Goal: Task Accomplishment & Management: Use online tool/utility

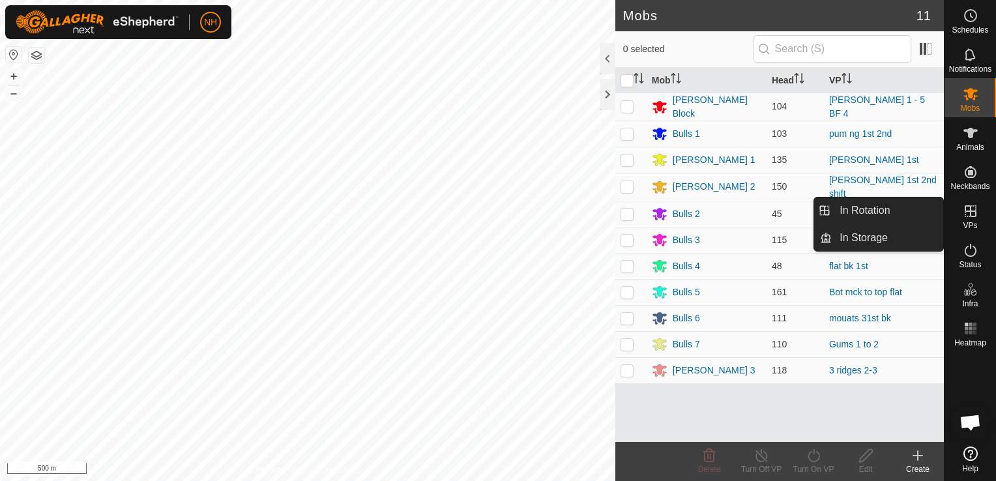
click at [970, 214] on icon at bounding box center [970, 211] width 12 height 12
click at [895, 213] on link "In Rotation" at bounding box center [887, 210] width 111 height 26
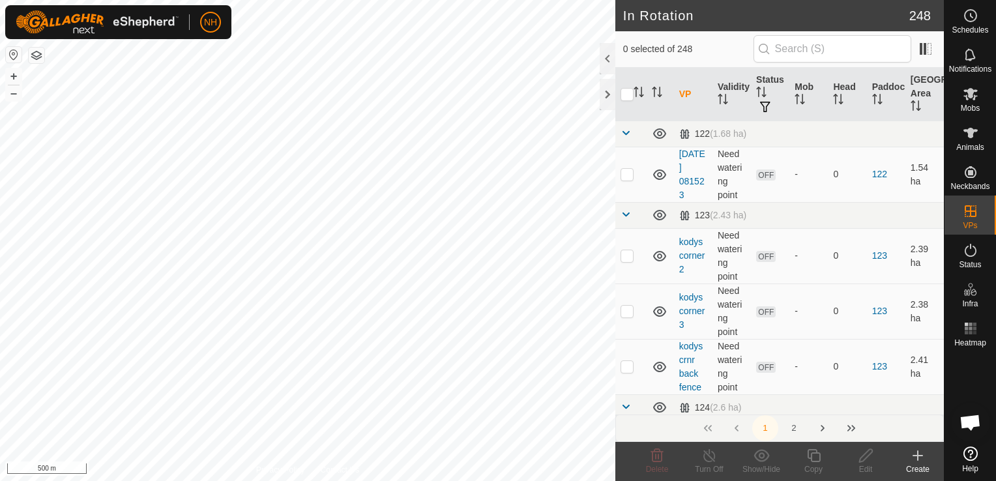
click at [918, 459] on icon at bounding box center [918, 455] width 0 height 9
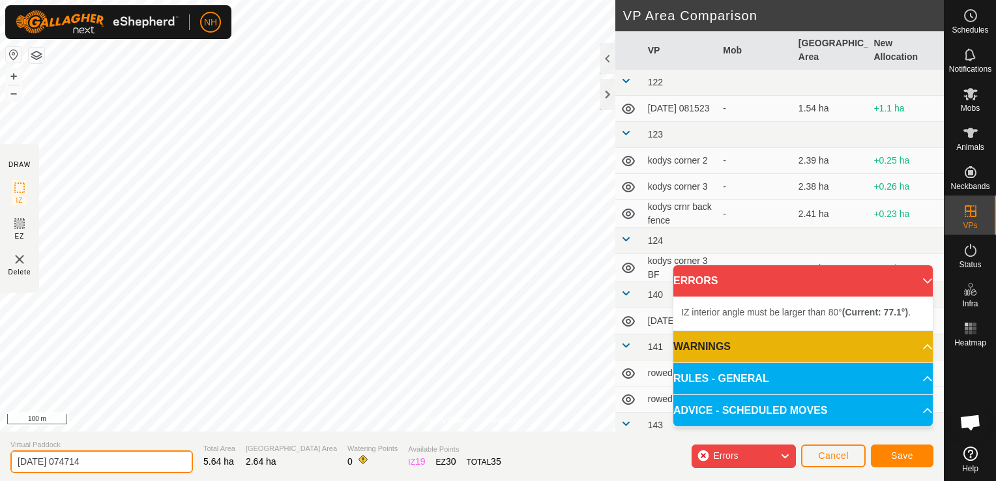
click at [135, 463] on input "2025-09-02 074714" at bounding box center [101, 461] width 182 height 23
type input "2"
type input "mouats 2nd"
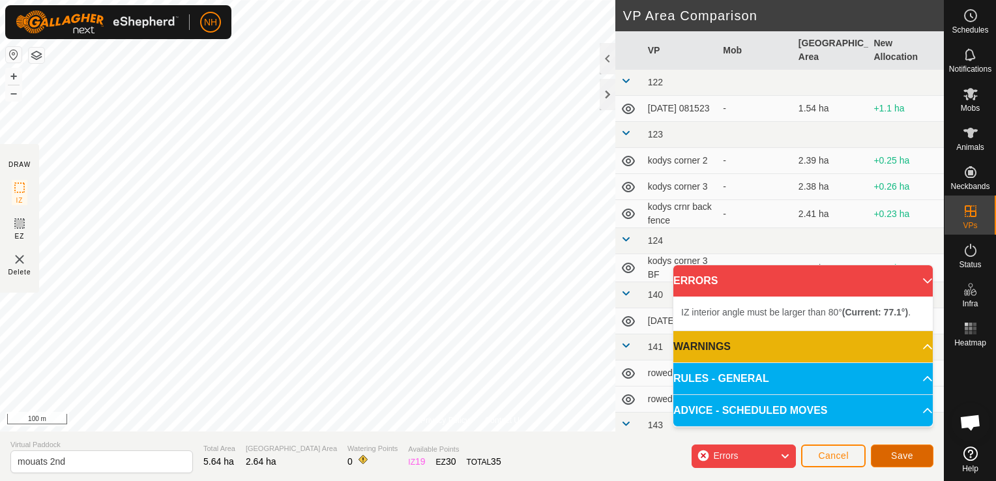
click at [914, 456] on button "Save" at bounding box center [902, 455] width 63 height 23
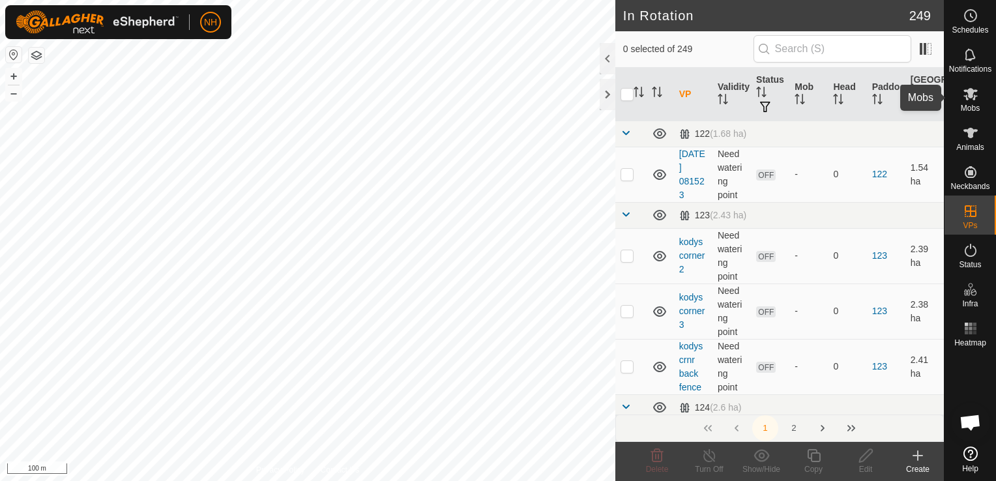
click at [966, 108] on span "Mobs" at bounding box center [970, 108] width 19 height 8
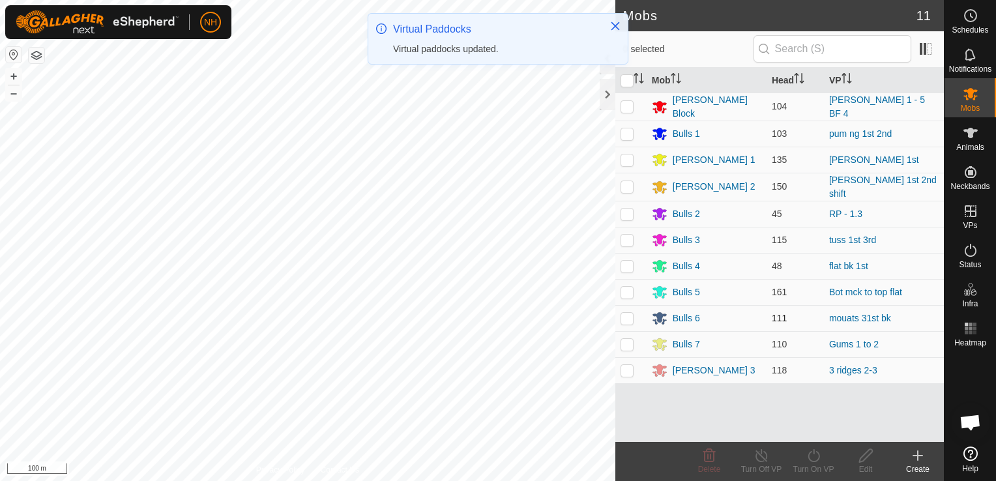
click at [620, 316] on p-checkbox at bounding box center [626, 318] width 13 height 10
checkbox input "true"
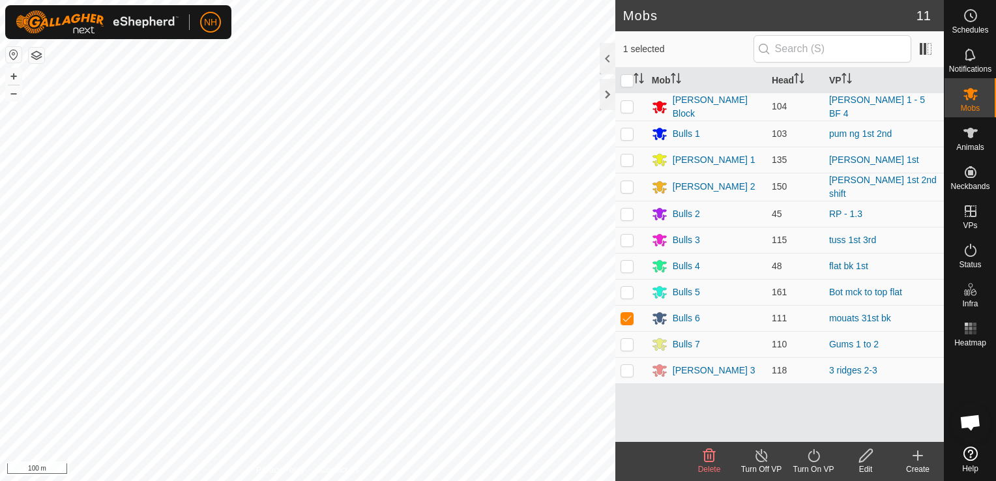
click at [814, 457] on icon at bounding box center [813, 456] width 16 height 16
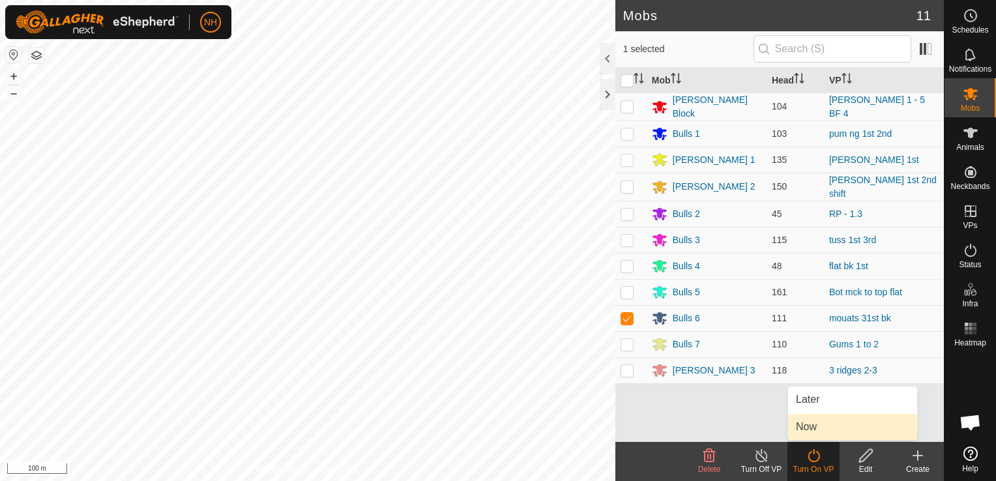
click at [815, 429] on link "Now" at bounding box center [852, 427] width 129 height 26
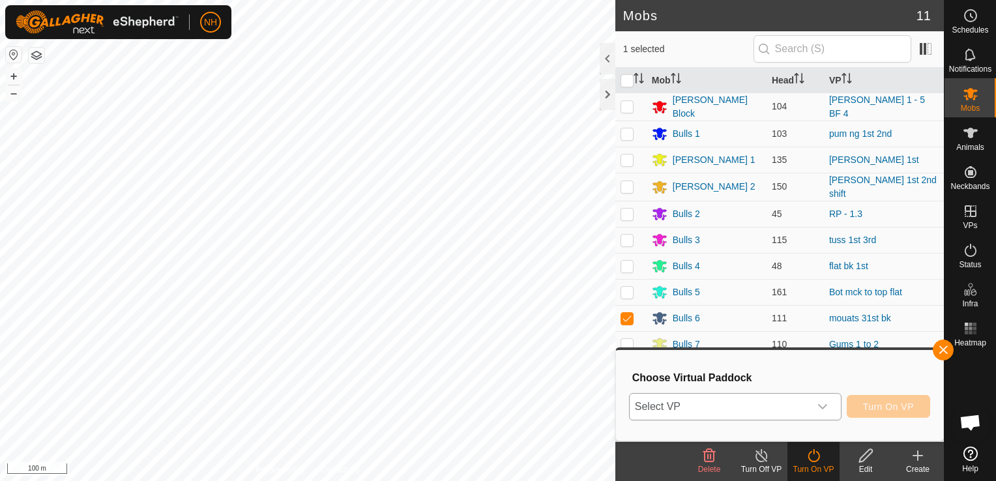
click at [738, 396] on span "Select VP" at bounding box center [720, 407] width 180 height 26
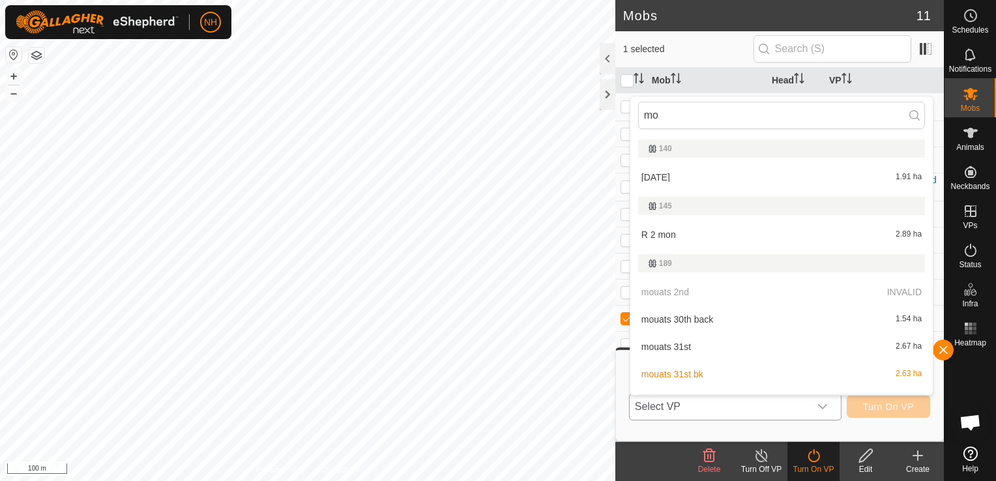
type input "mou"
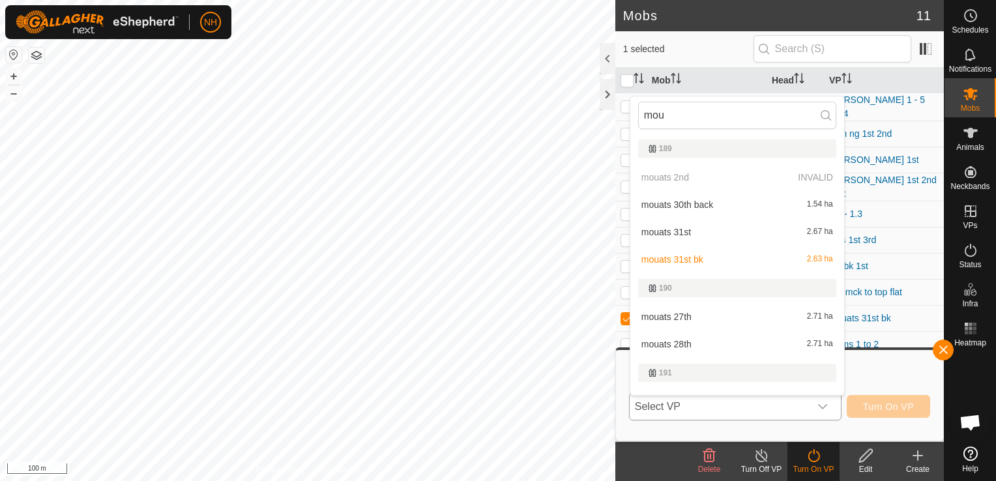
scroll to position [20, 0]
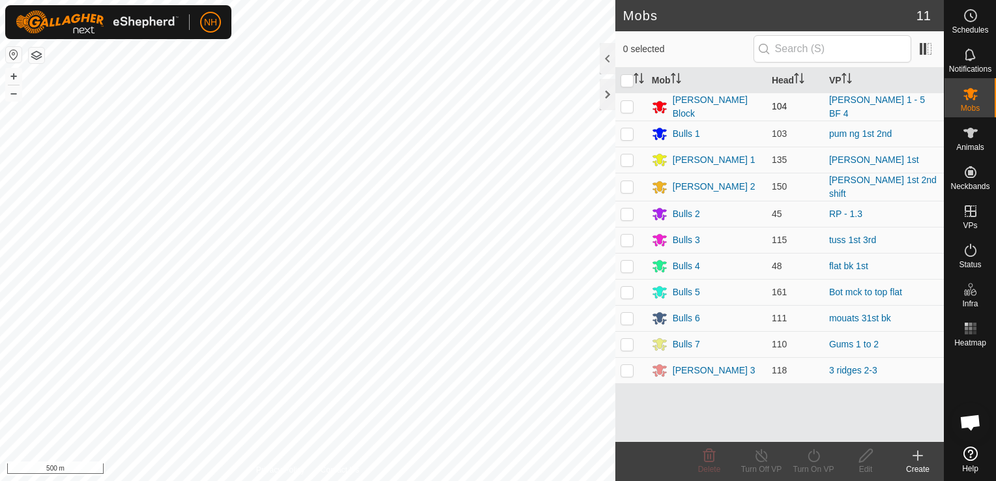
click at [623, 105] on p-checkbox at bounding box center [626, 106] width 13 height 10
checkbox input "true"
click at [813, 457] on icon at bounding box center [813, 456] width 16 height 16
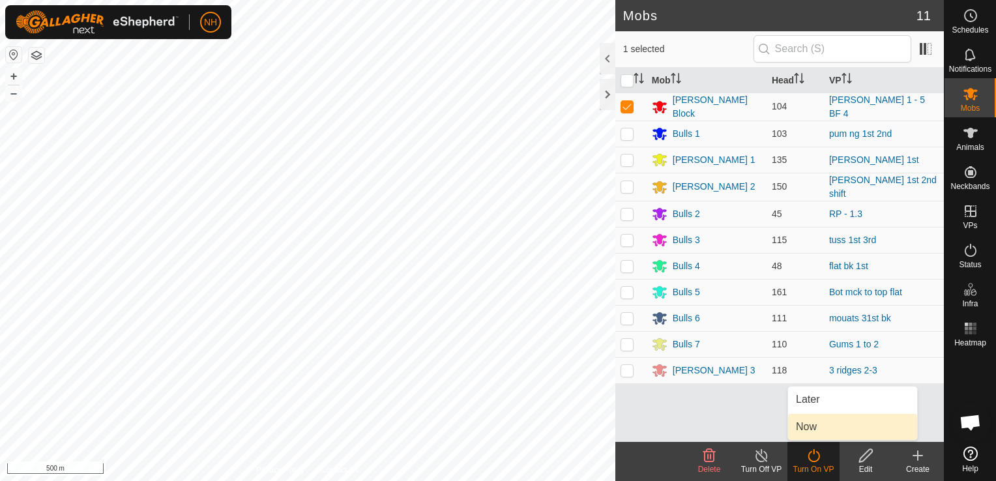
click at [805, 427] on link "Now" at bounding box center [852, 427] width 129 height 26
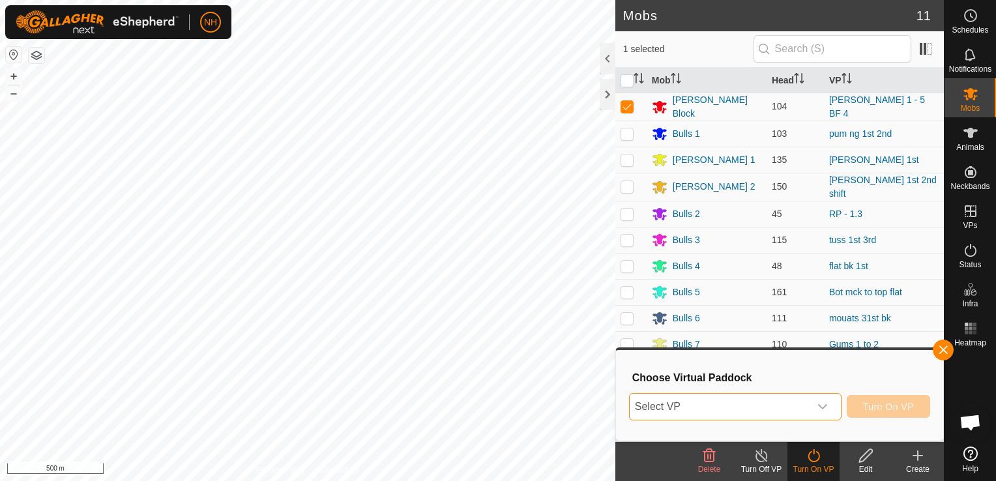
click at [732, 411] on span "Select VP" at bounding box center [720, 407] width 180 height 26
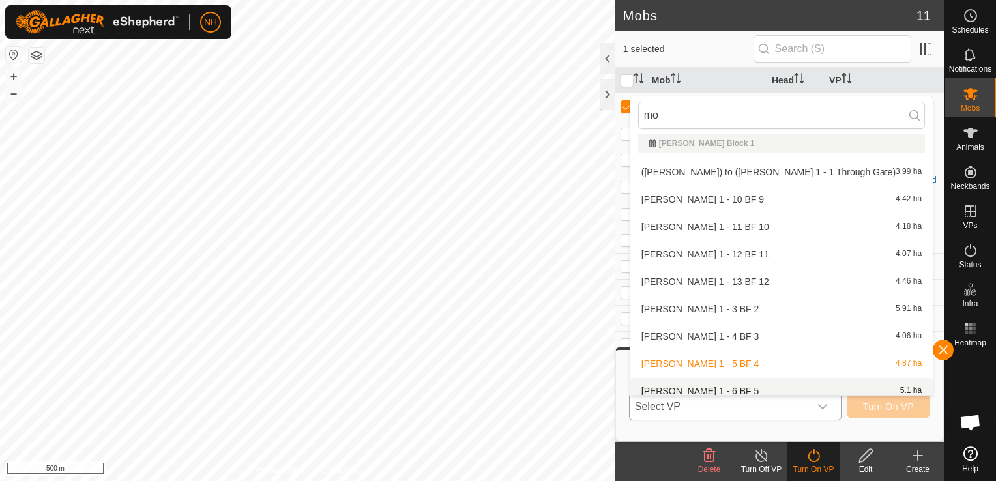
scroll to position [1118, 0]
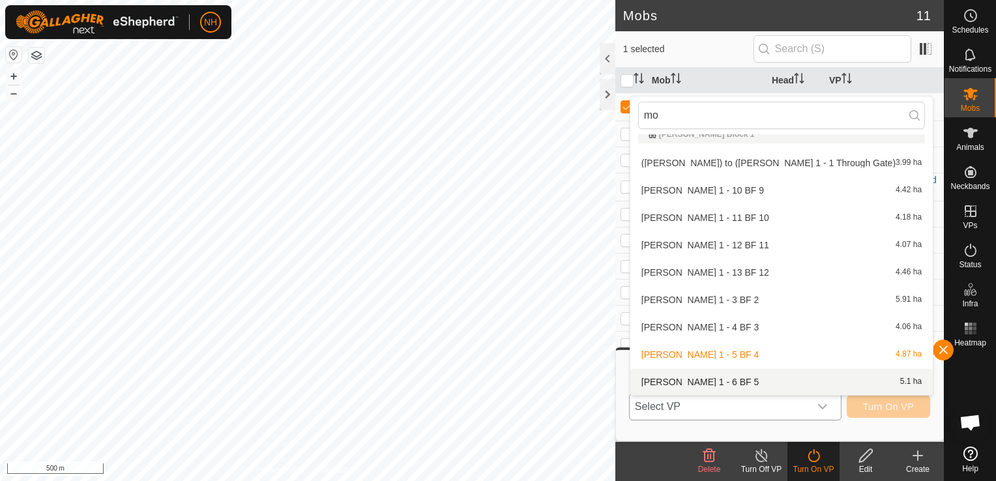
type input "mo"
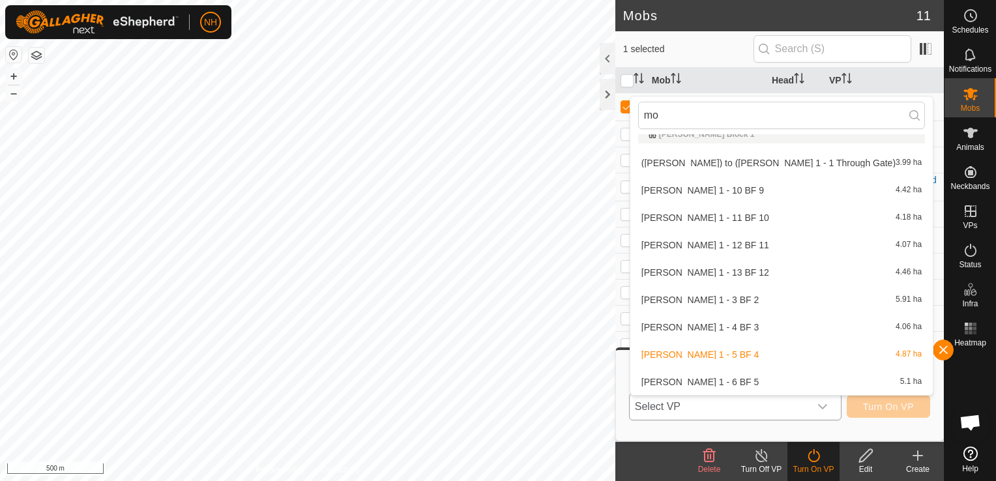
click at [684, 376] on li "Moores 1 - 6 BF 5 5.1 ha" at bounding box center [781, 382] width 302 height 26
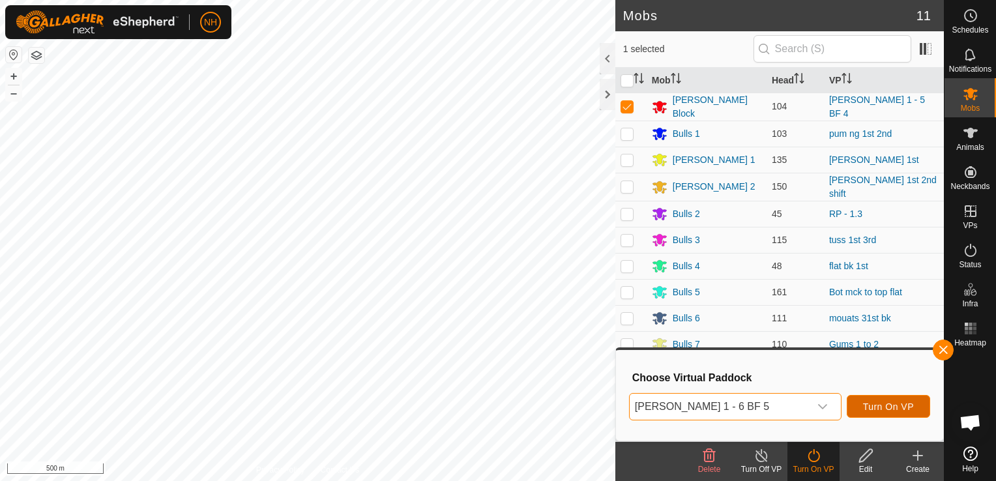
click at [905, 409] on span "Turn On VP" at bounding box center [888, 406] width 51 height 10
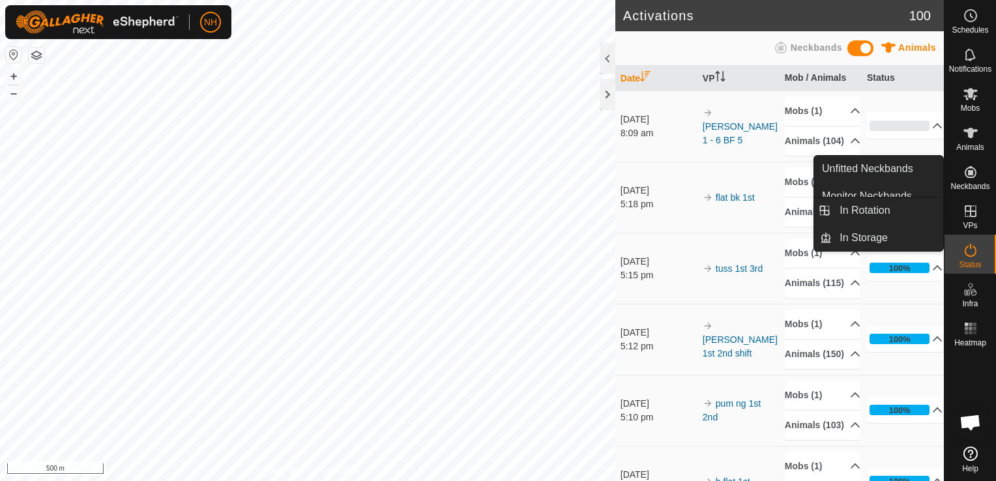
click at [967, 212] on link "In Rotation" at bounding box center [939, 212] width 111 height 26
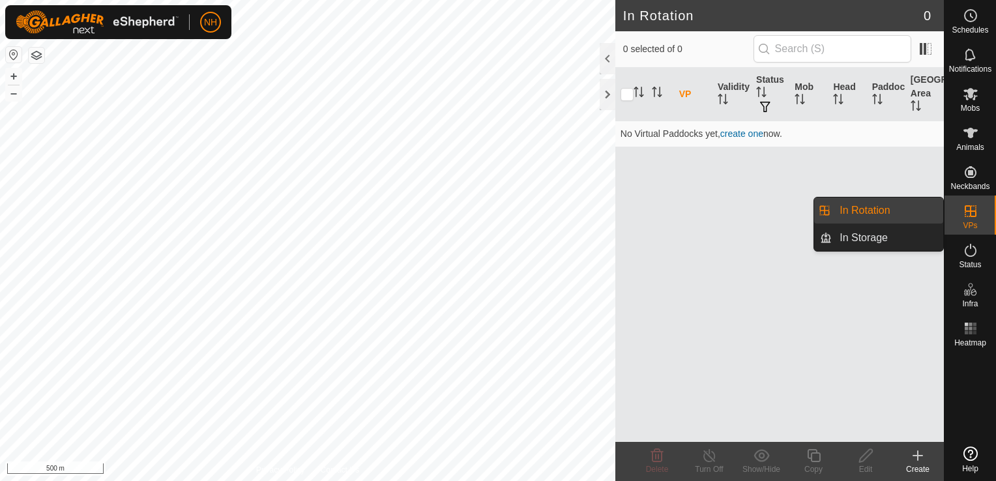
click at [898, 207] on link "In Rotation" at bounding box center [887, 210] width 111 height 26
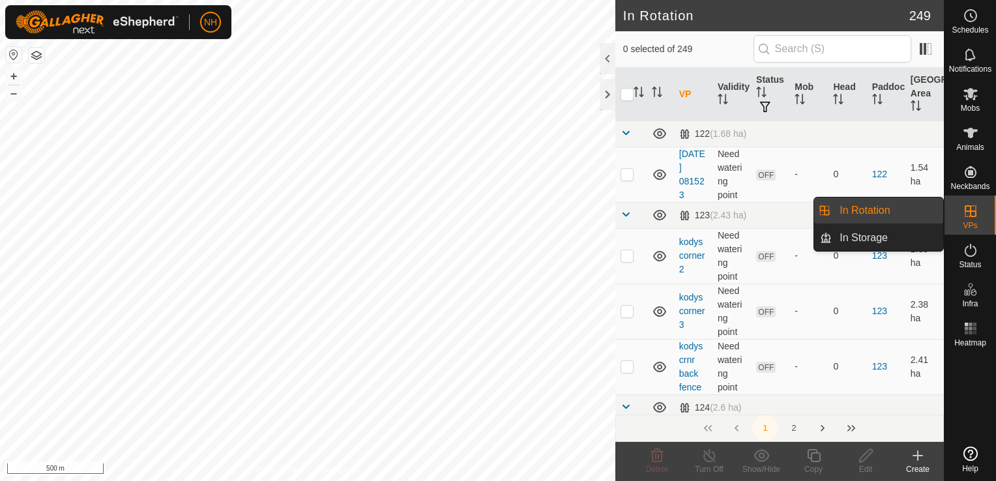
click at [915, 456] on icon at bounding box center [917, 456] width 9 height 0
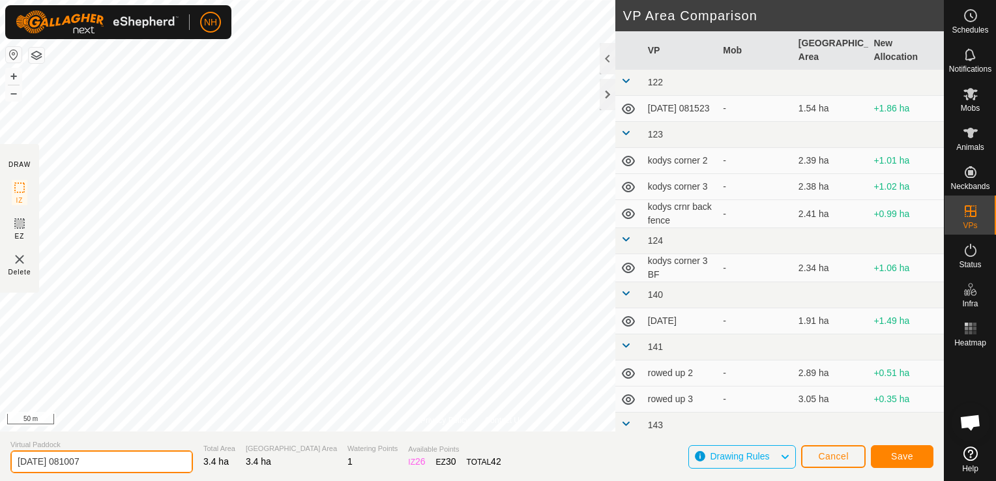
click at [109, 461] on input "2025-09-02 081007" at bounding box center [101, 461] width 182 height 23
type input "2"
type input "mores 1st bk"
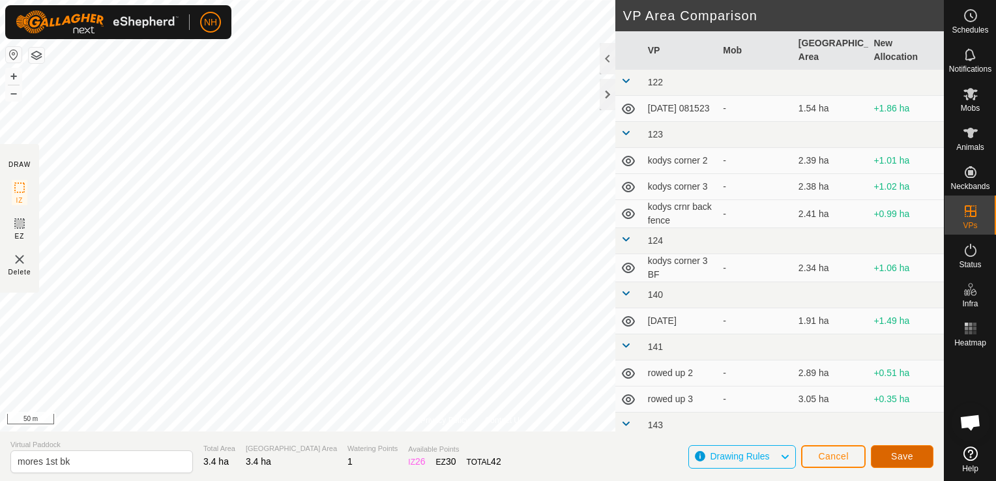
click at [901, 457] on span "Save" at bounding box center [902, 456] width 22 height 10
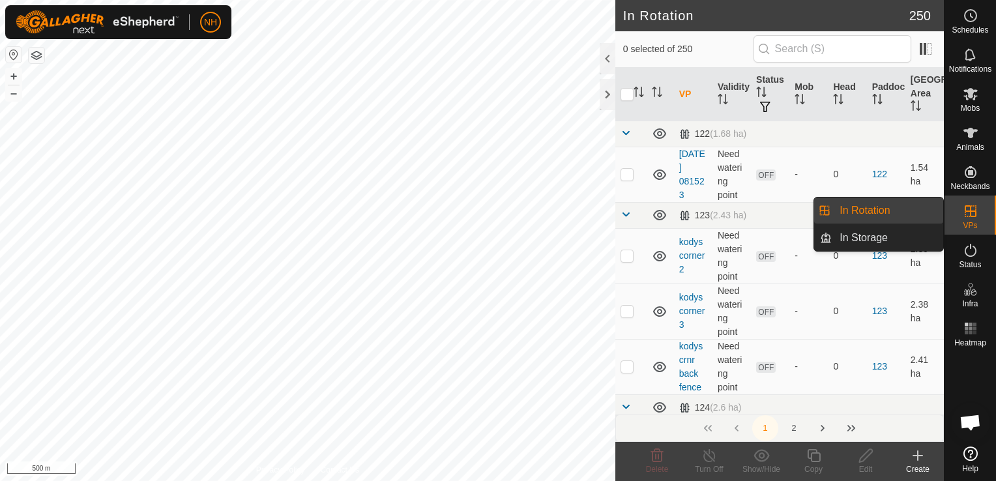
click at [888, 212] on link "In Rotation" at bounding box center [887, 210] width 111 height 26
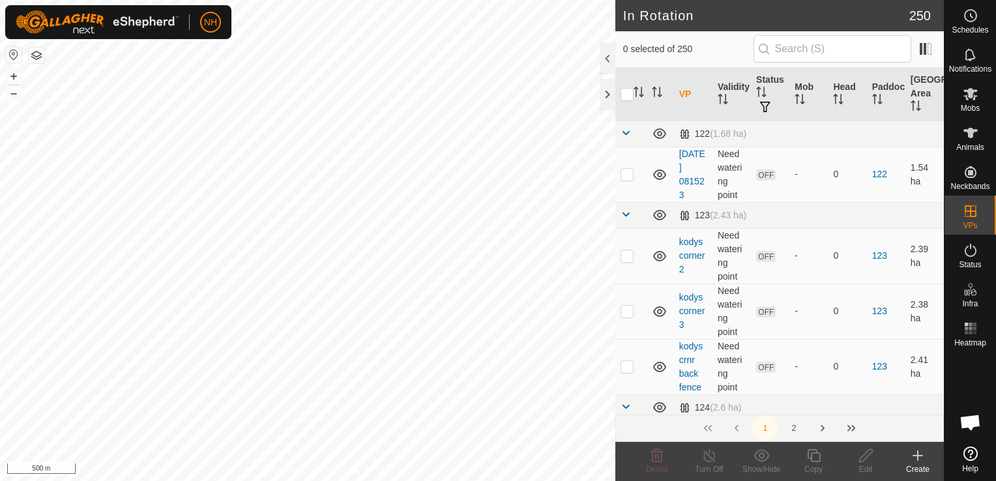
click at [910, 462] on icon at bounding box center [918, 456] width 16 height 16
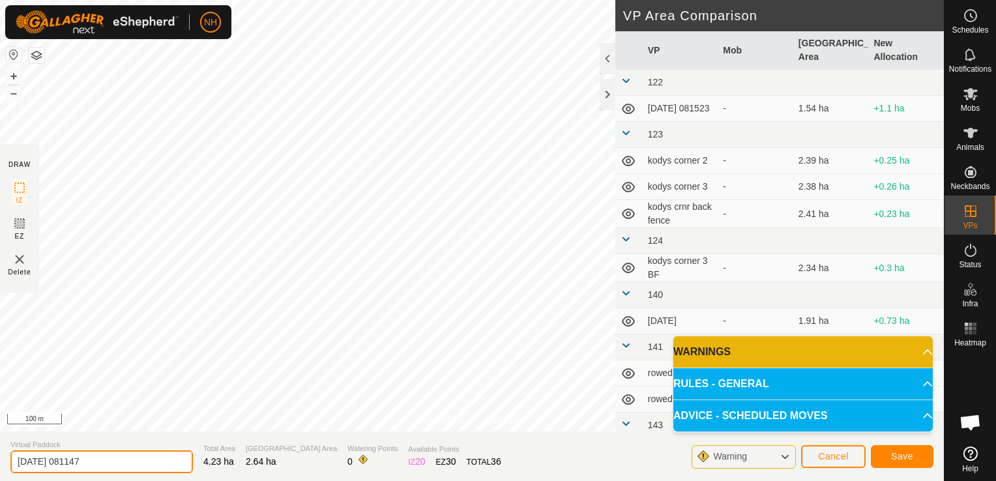
click at [138, 463] on input "2025-09-02 081147" at bounding box center [101, 461] width 182 height 23
type input "2"
type input "mouats 2nd 9"
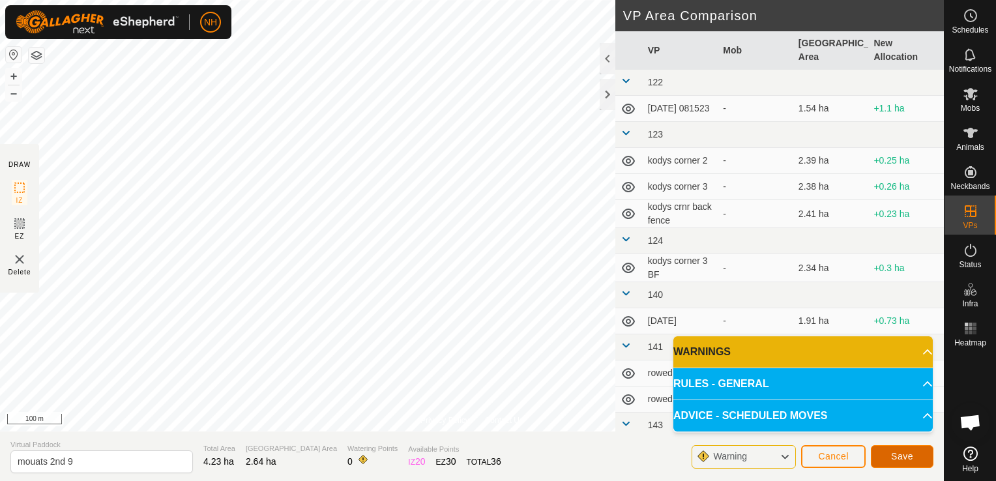
click at [889, 455] on button "Save" at bounding box center [902, 456] width 63 height 23
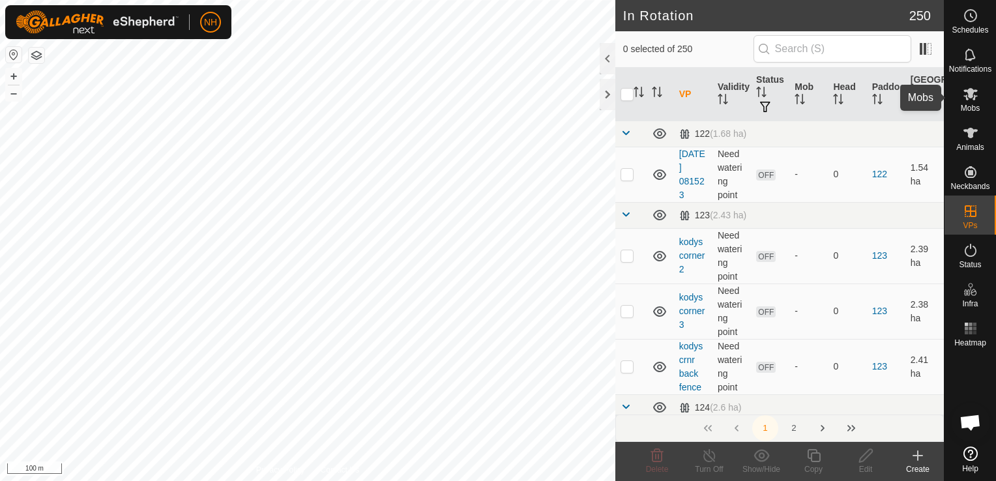
click at [974, 99] on icon at bounding box center [970, 94] width 14 height 12
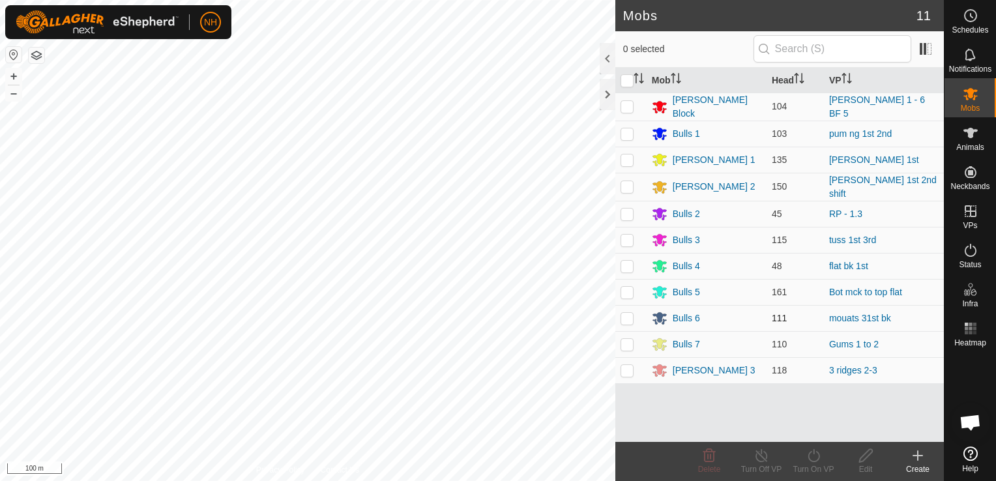
click at [629, 314] on p-checkbox at bounding box center [626, 318] width 13 height 10
checkbox input "true"
click at [811, 459] on icon at bounding box center [813, 456] width 16 height 16
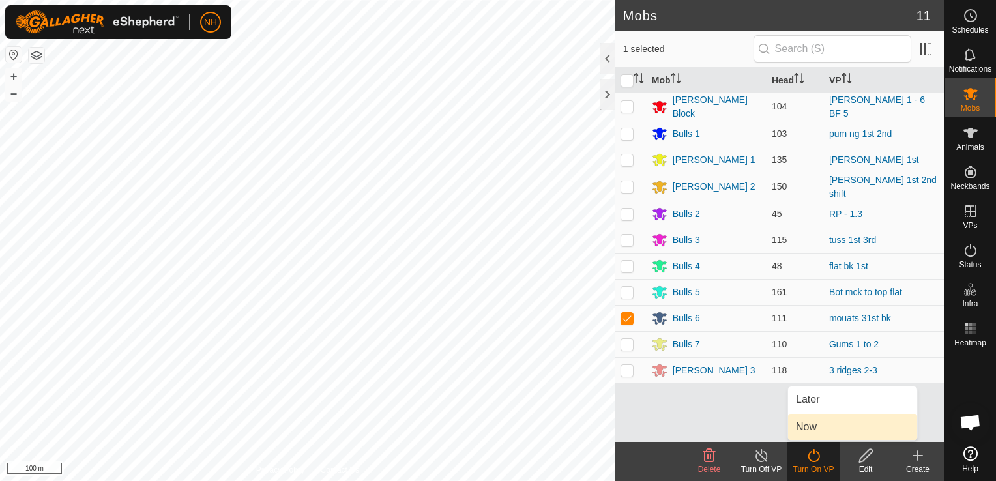
click at [821, 426] on link "Now" at bounding box center [852, 427] width 129 height 26
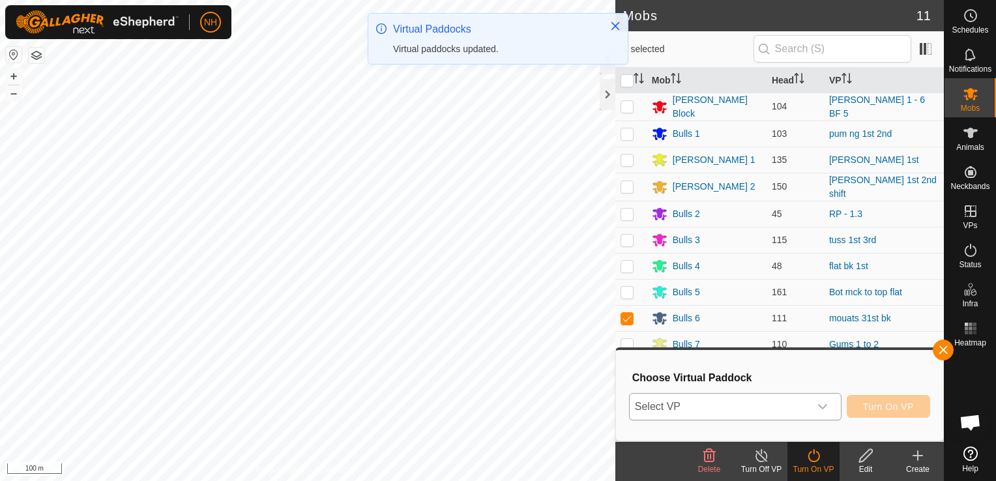
click at [702, 400] on span "Select VP" at bounding box center [720, 407] width 180 height 26
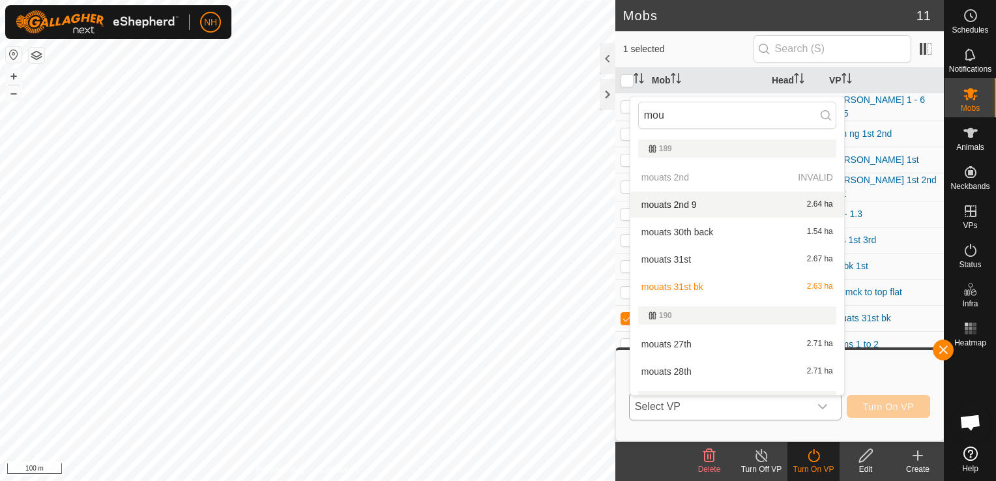
type input "mou"
click at [695, 202] on li "mouats 2nd 9 2.64 ha" at bounding box center [737, 205] width 214 height 26
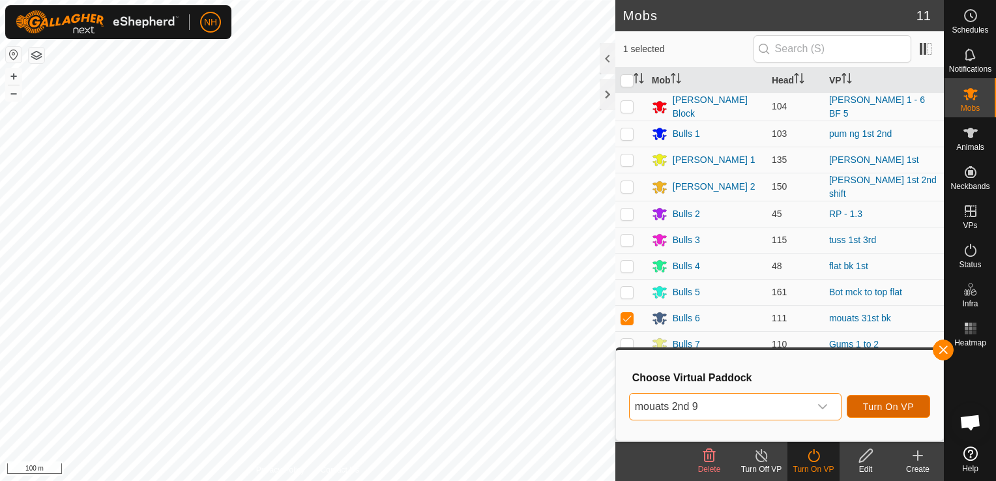
click at [891, 401] on span "Turn On VP" at bounding box center [888, 406] width 51 height 10
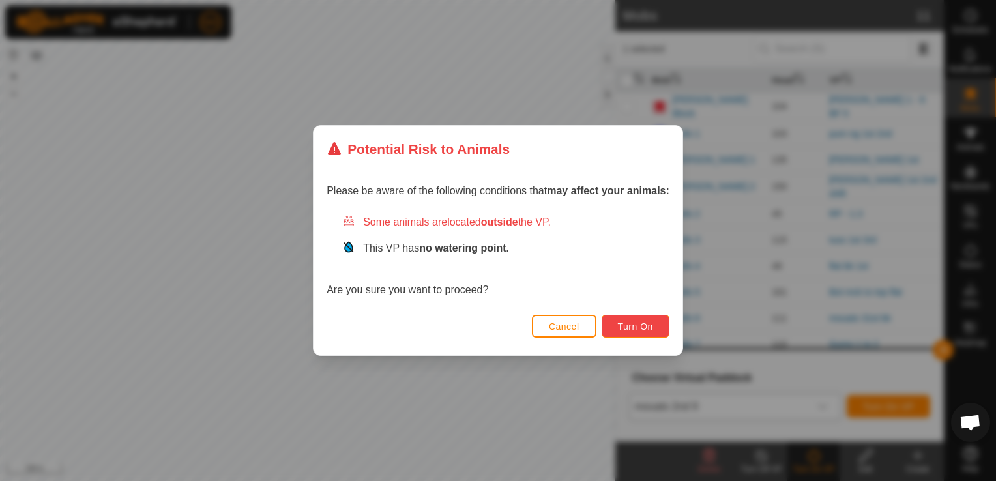
click at [637, 322] on span "Turn On" at bounding box center [635, 326] width 35 height 10
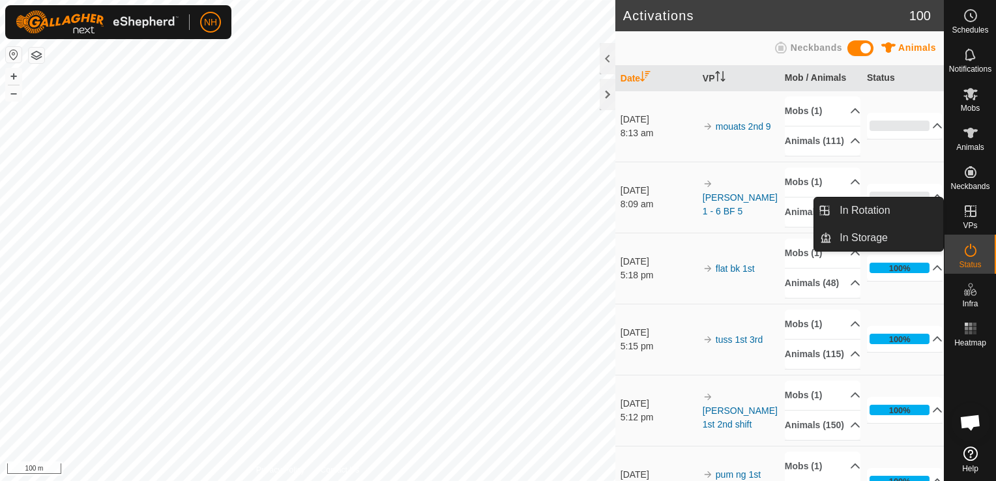
click at [901, 207] on link "In Rotation" at bounding box center [887, 210] width 111 height 26
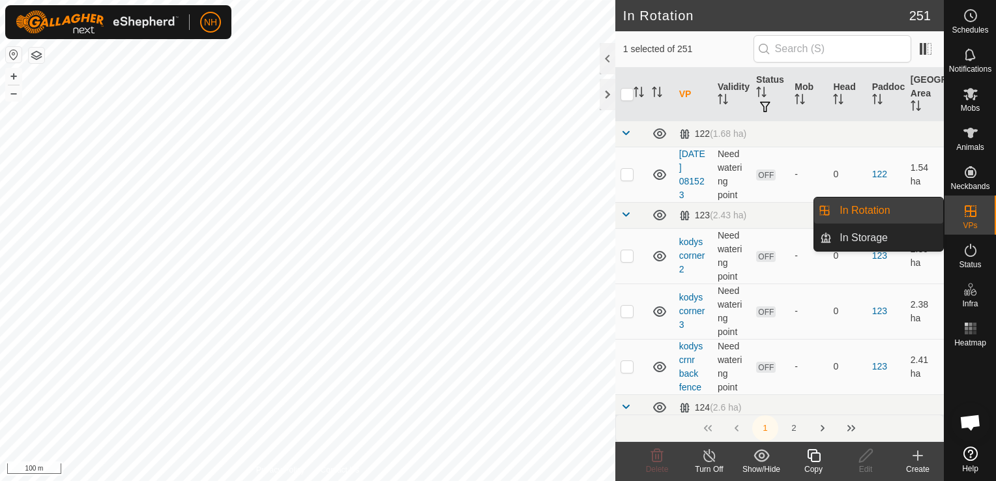
click at [918, 457] on icon at bounding box center [918, 455] width 0 height 9
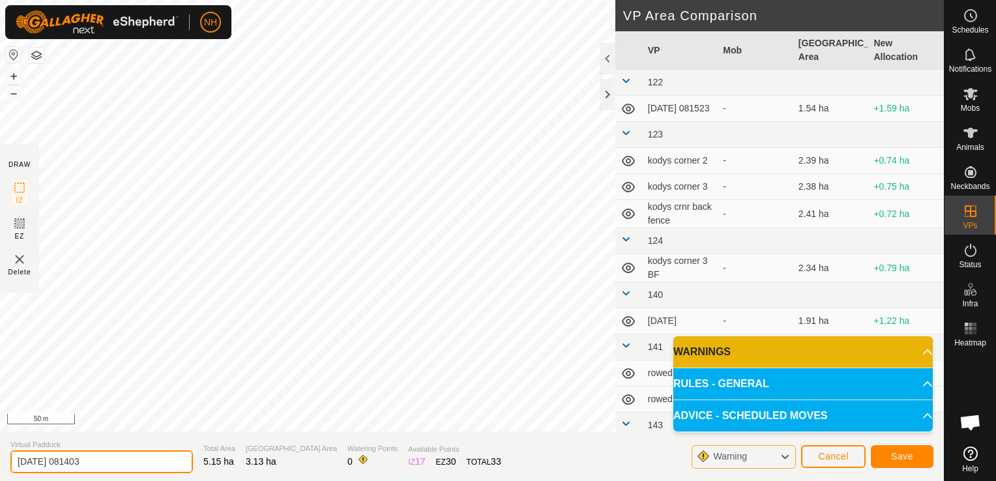
click at [166, 457] on input "2025-09-02 081403" at bounding box center [101, 461] width 182 height 23
type input "2"
type input "ians 2nd"
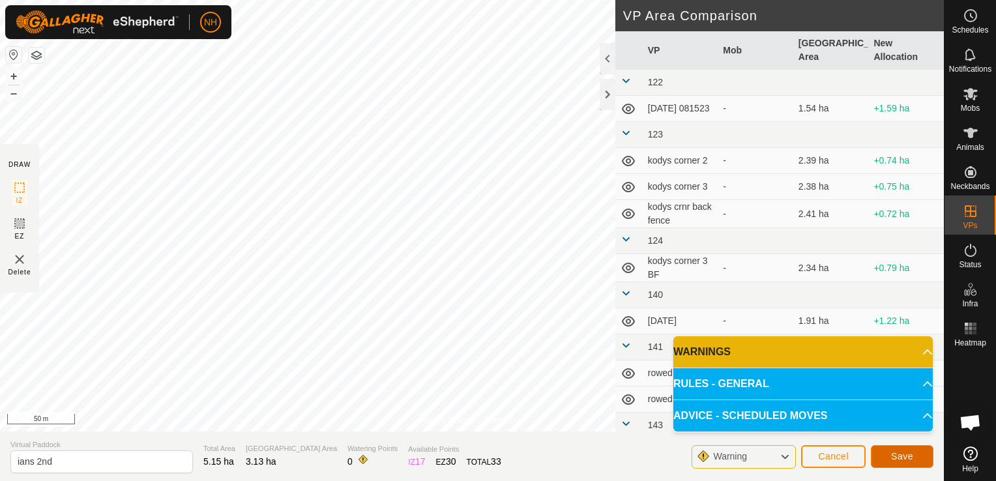
click at [911, 455] on span "Save" at bounding box center [902, 456] width 22 height 10
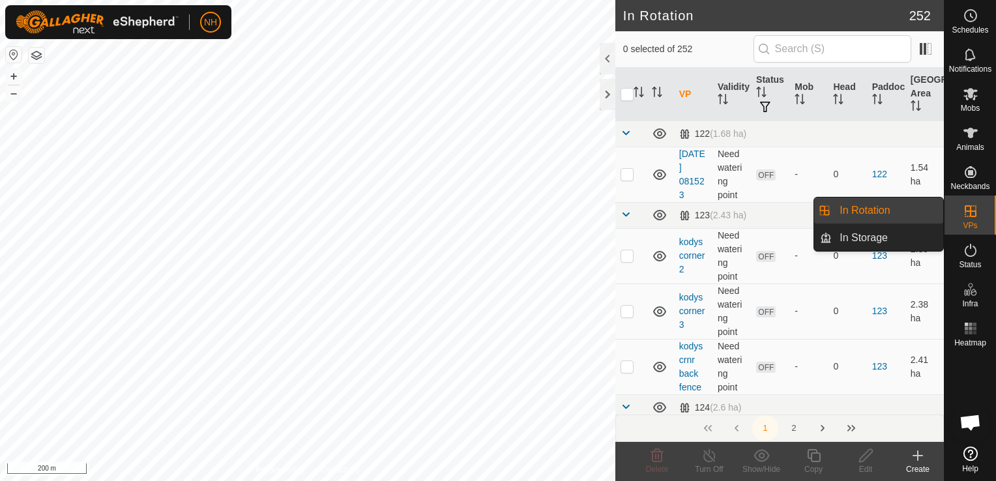
click at [863, 206] on link "In Rotation" at bounding box center [887, 210] width 111 height 26
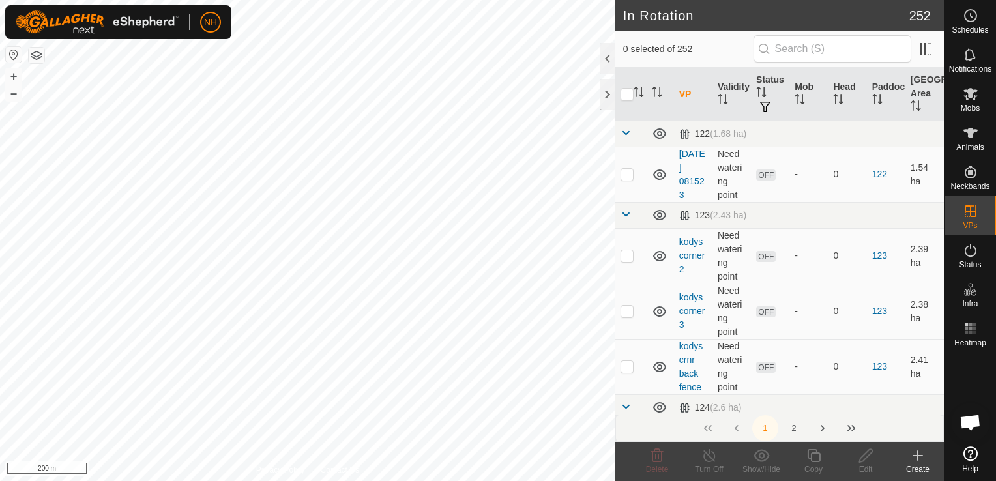
click at [914, 457] on icon at bounding box center [918, 456] width 16 height 16
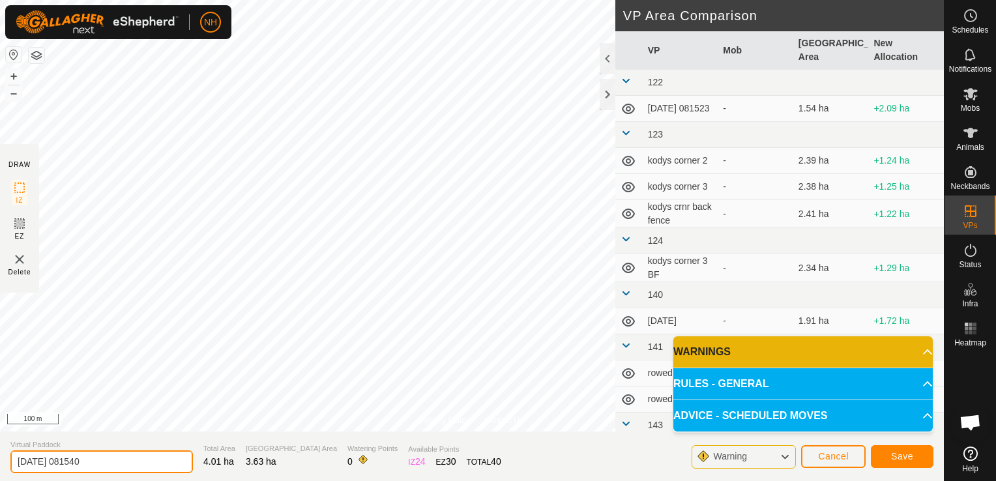
click at [151, 466] on input "2025-09-02 081540" at bounding box center [101, 461] width 182 height 23
type input "2"
type input "[PERSON_NAME] 2nd"
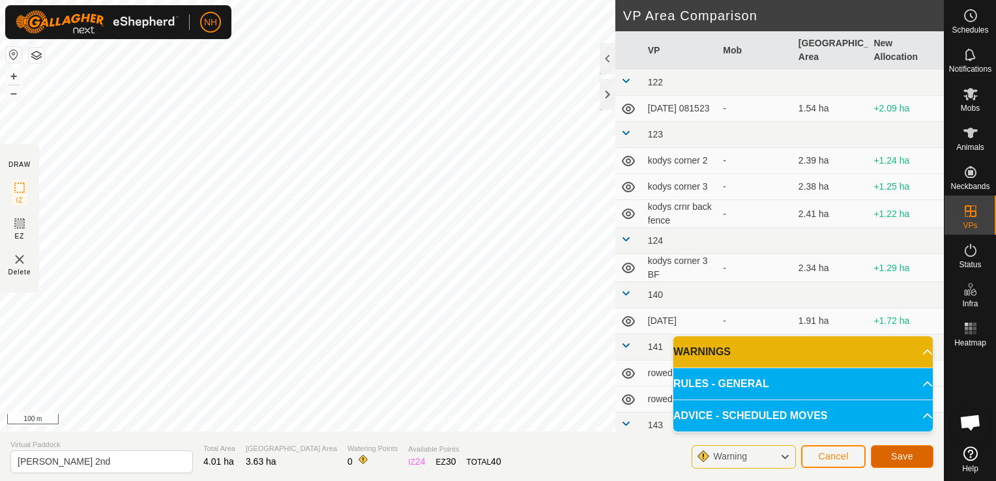
click at [899, 454] on span "Save" at bounding box center [902, 456] width 22 height 10
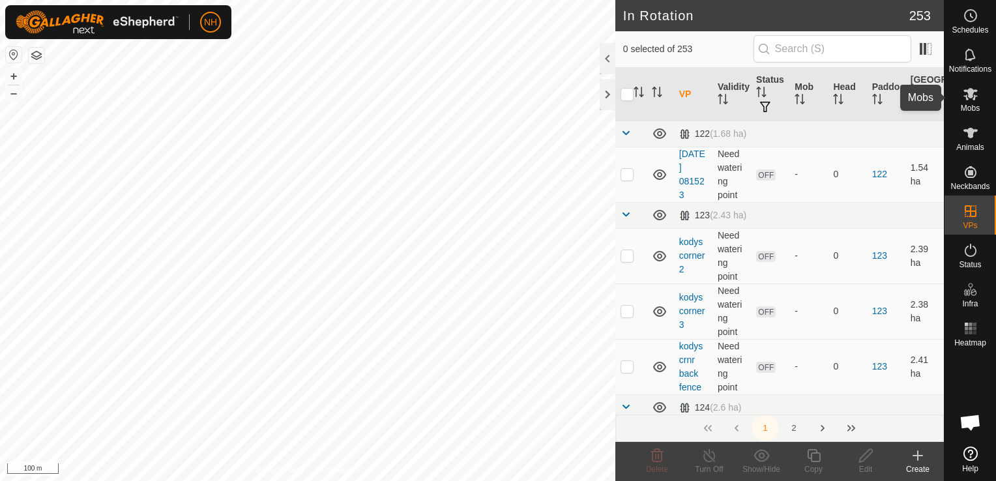
click at [970, 99] on icon at bounding box center [971, 94] width 16 height 16
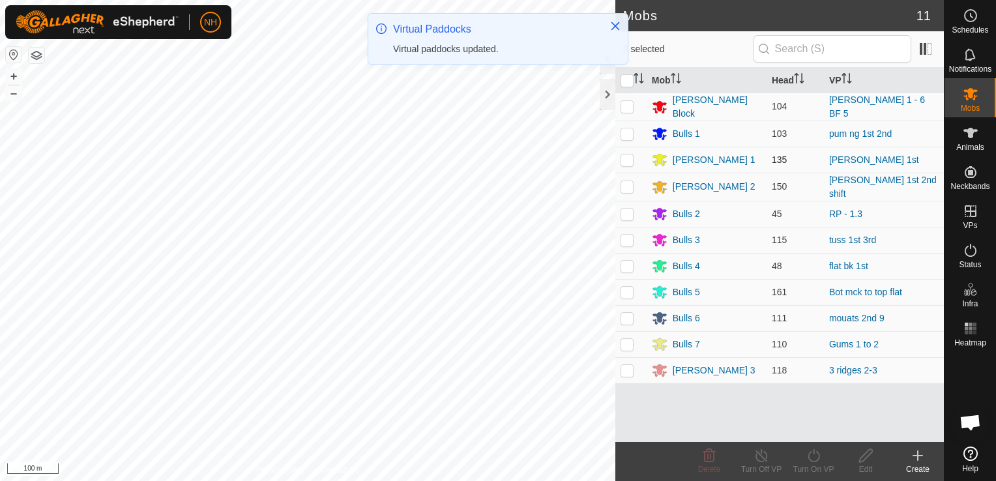
click at [626, 157] on p-checkbox at bounding box center [626, 159] width 13 height 10
checkbox input "true"
click at [810, 454] on icon at bounding box center [813, 456] width 16 height 16
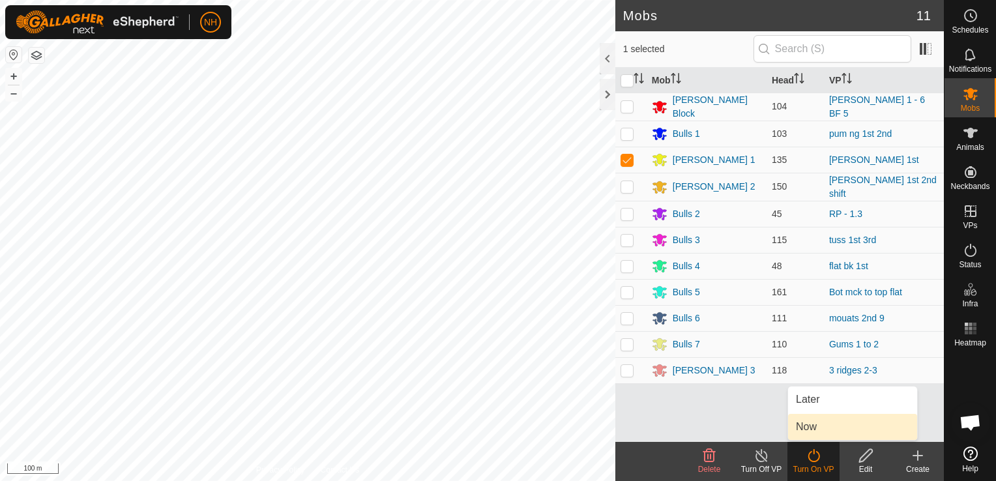
click at [811, 426] on link "Now" at bounding box center [852, 427] width 129 height 26
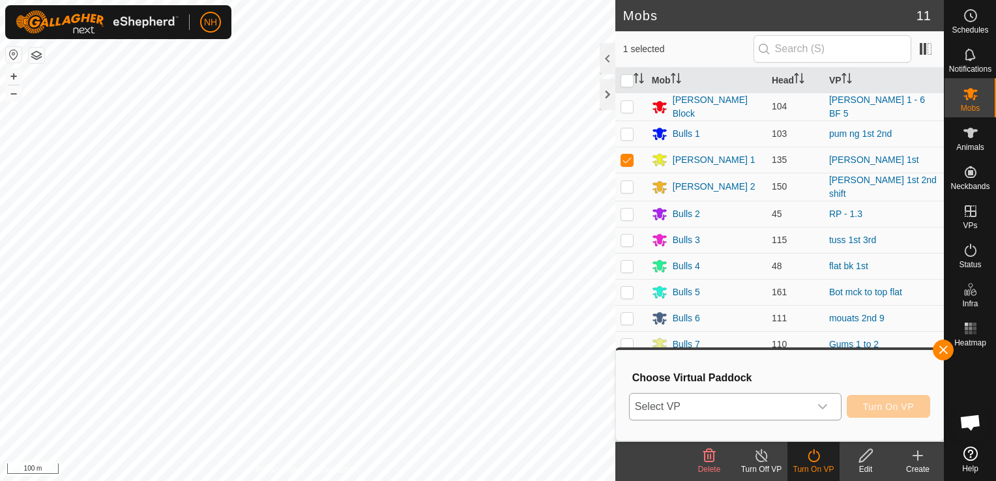
click at [791, 411] on span "Select VP" at bounding box center [720, 407] width 180 height 26
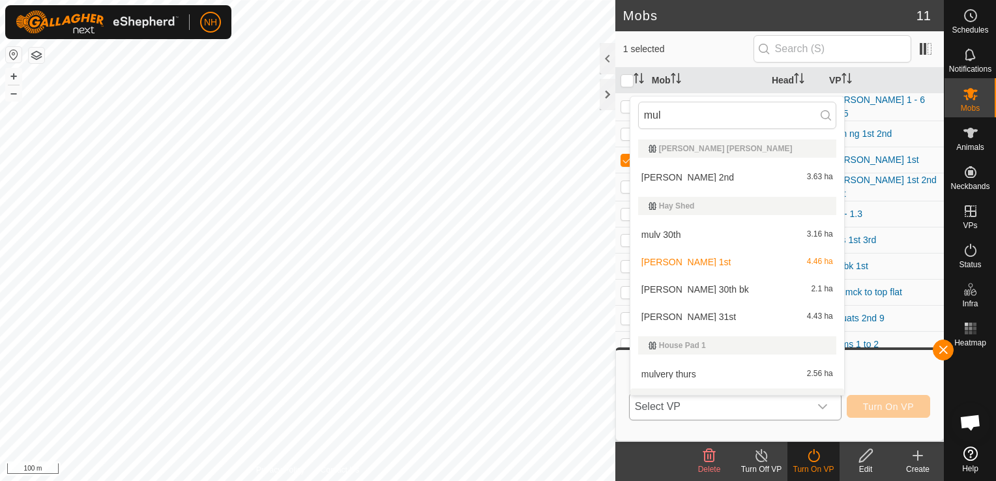
scroll to position [20, 0]
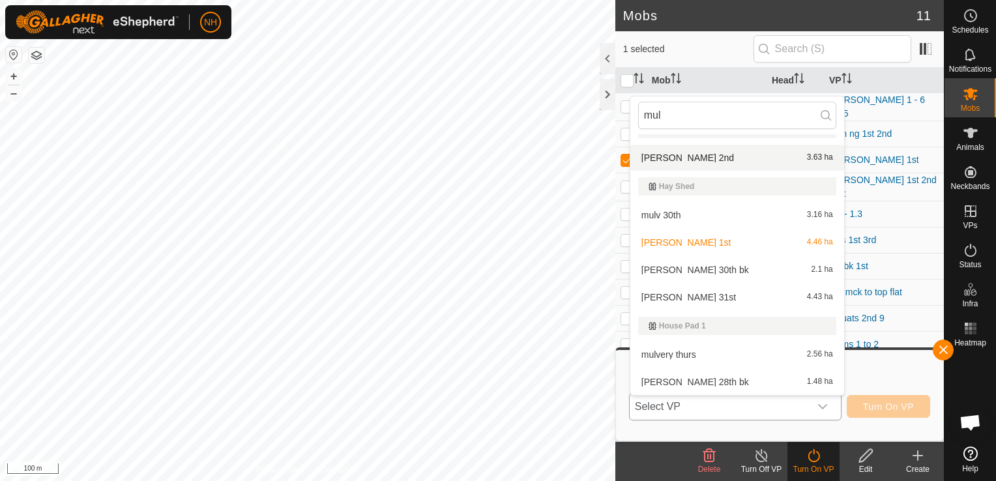
type input "mul"
click at [675, 155] on li "mulvey 2nd 3.63 ha" at bounding box center [737, 158] width 214 height 26
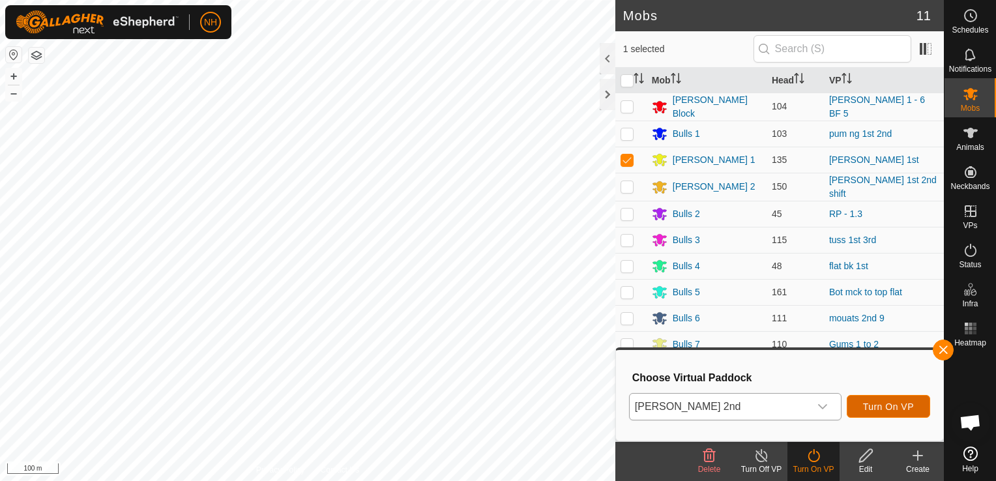
click at [891, 408] on span "Turn On VP" at bounding box center [888, 406] width 51 height 10
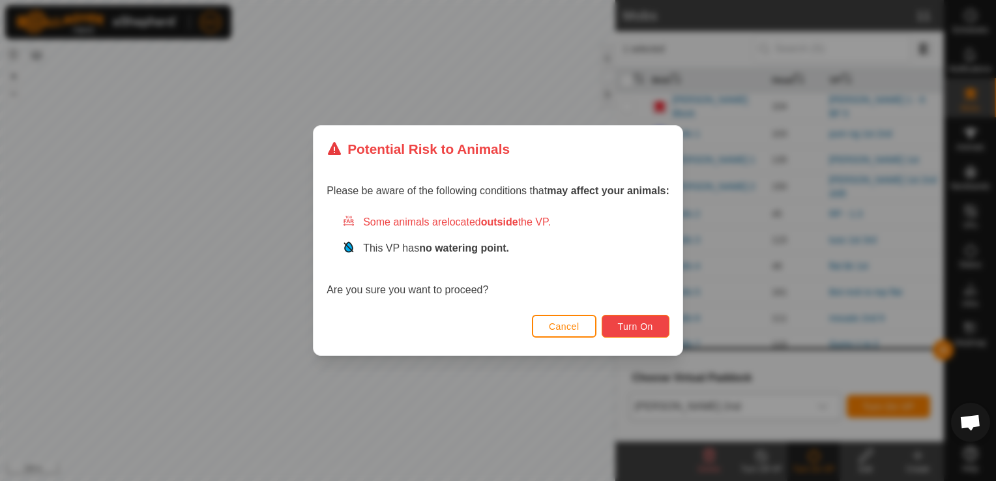
click at [643, 325] on span "Turn On" at bounding box center [635, 326] width 35 height 10
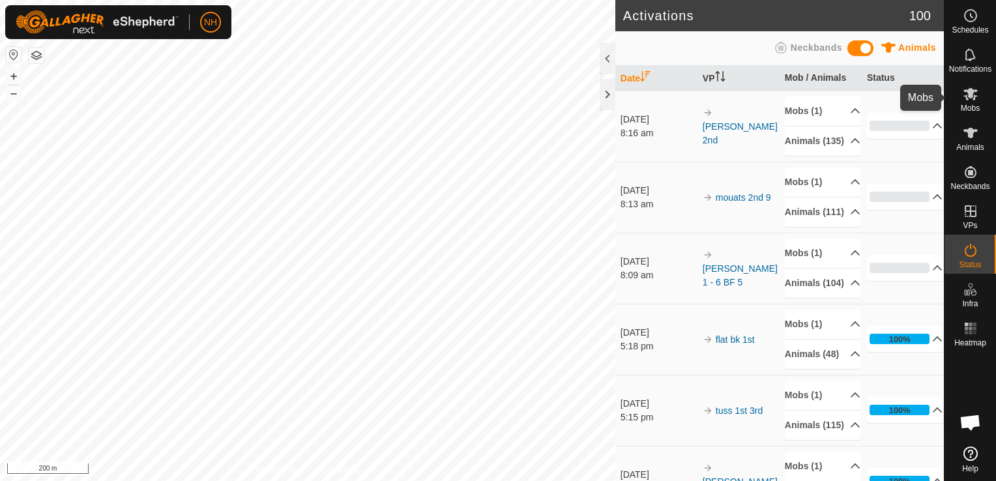
click at [971, 92] on icon at bounding box center [970, 94] width 14 height 12
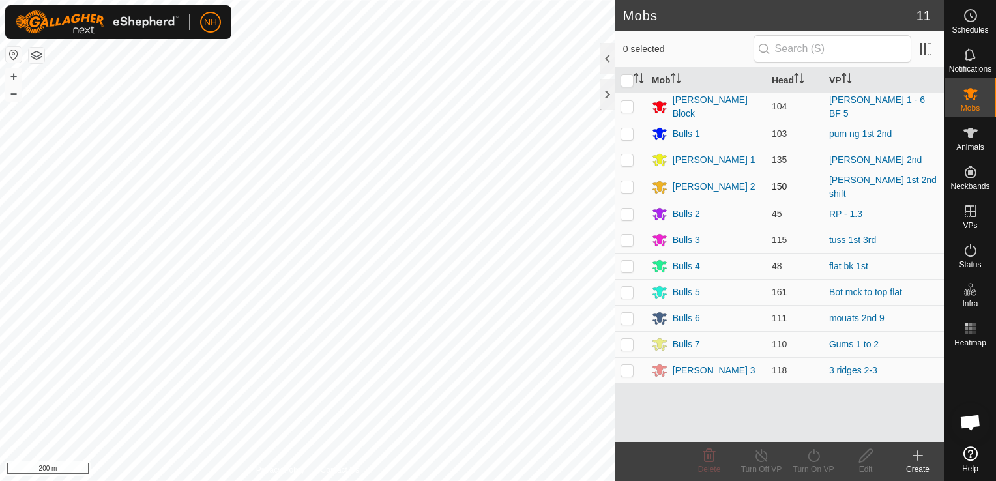
click at [626, 184] on p-checkbox at bounding box center [626, 186] width 13 height 10
checkbox input "true"
click at [804, 459] on turn-on-svg-icon at bounding box center [813, 456] width 52 height 16
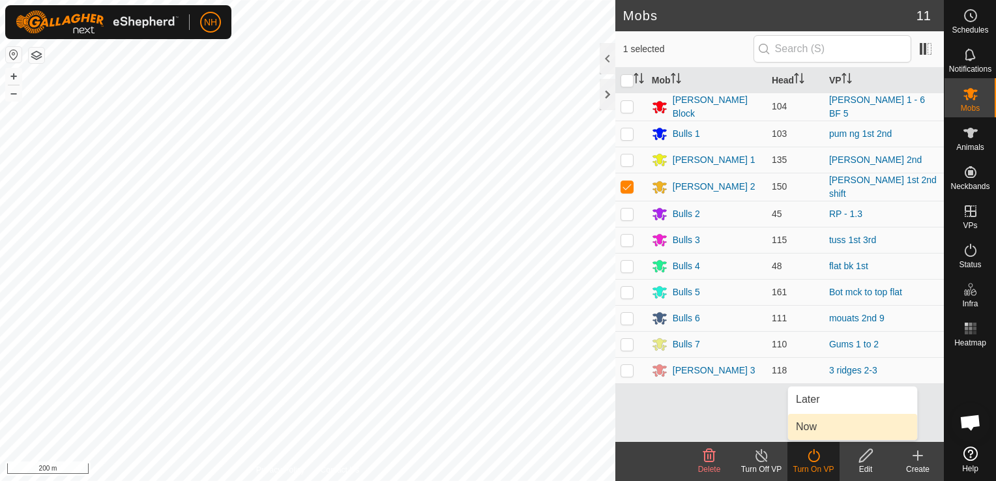
click at [803, 418] on link "Now" at bounding box center [852, 427] width 129 height 26
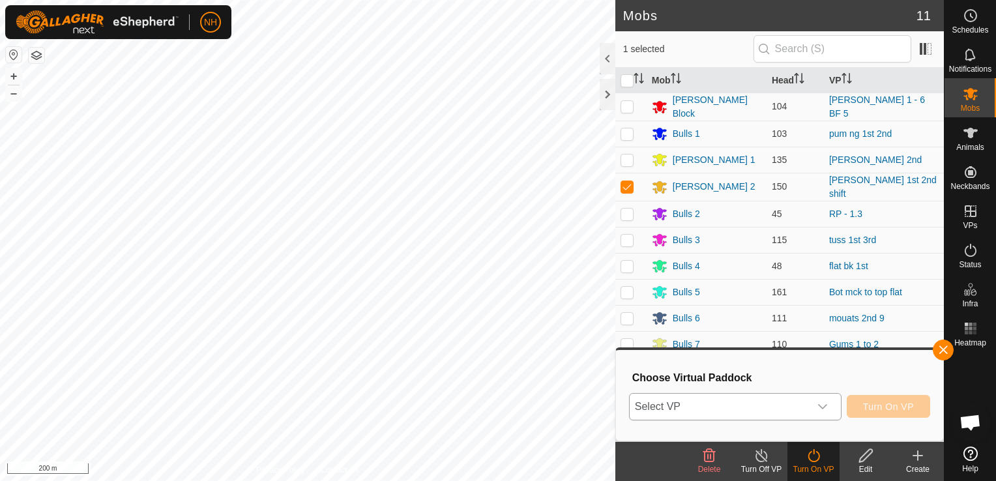
click at [762, 400] on span "Select VP" at bounding box center [720, 407] width 180 height 26
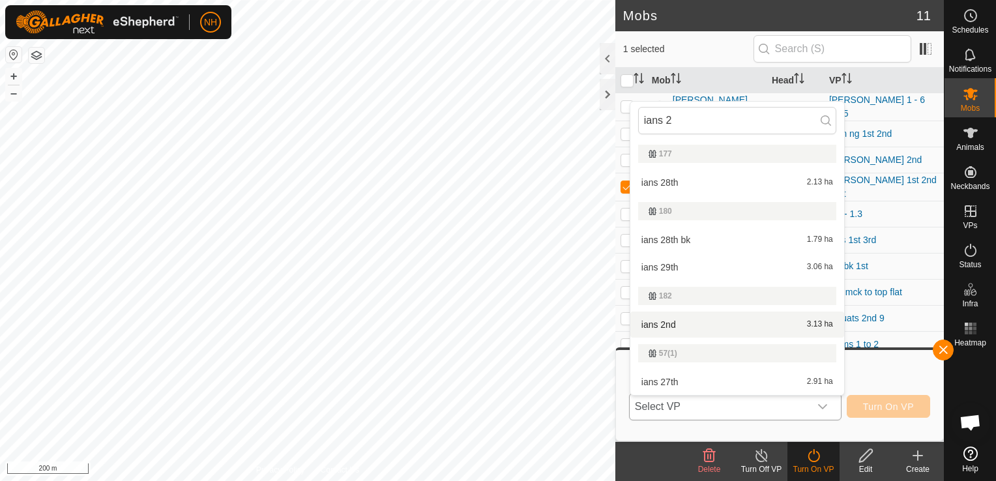
type input "ians 2"
click at [693, 327] on li "ians 2nd 3.13 ha" at bounding box center [737, 324] width 214 height 26
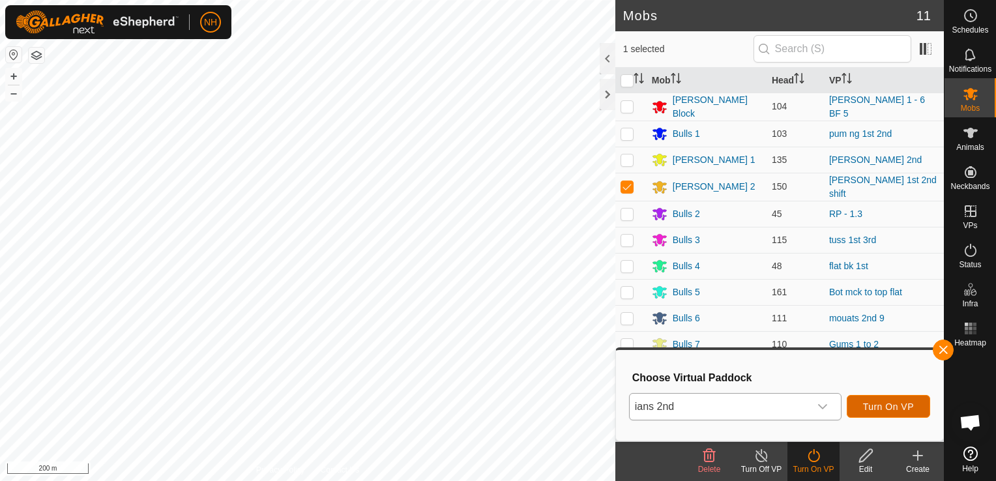
click at [907, 408] on span "Turn On VP" at bounding box center [888, 406] width 51 height 10
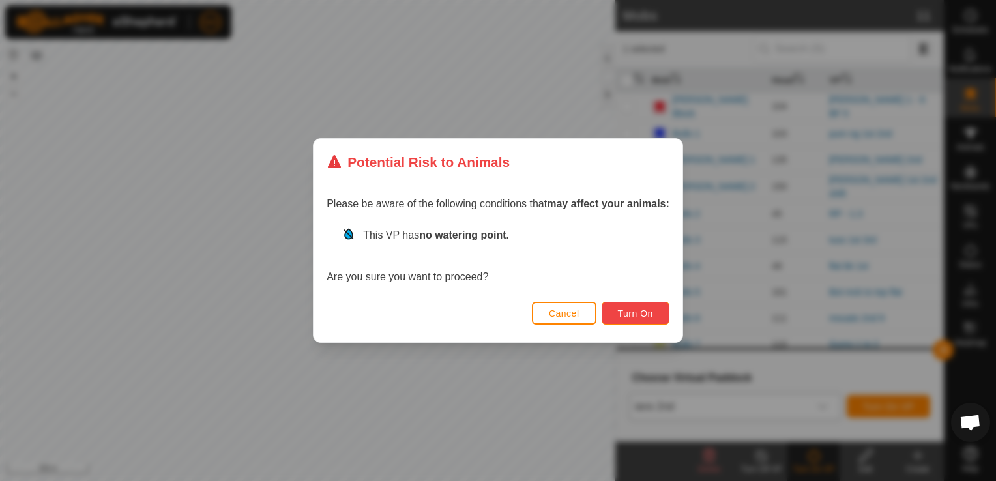
click at [645, 314] on span "Turn On" at bounding box center [635, 313] width 35 height 10
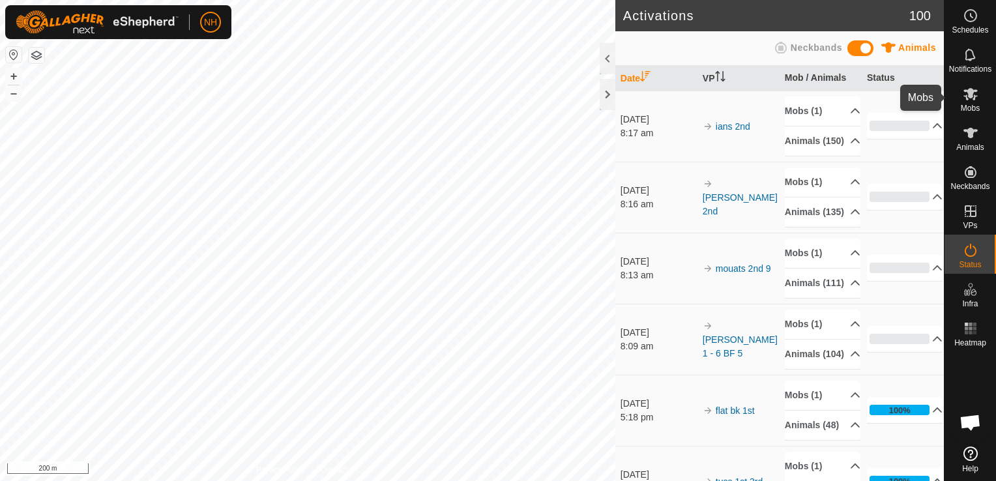
click at [967, 104] on span "Mobs" at bounding box center [970, 108] width 19 height 8
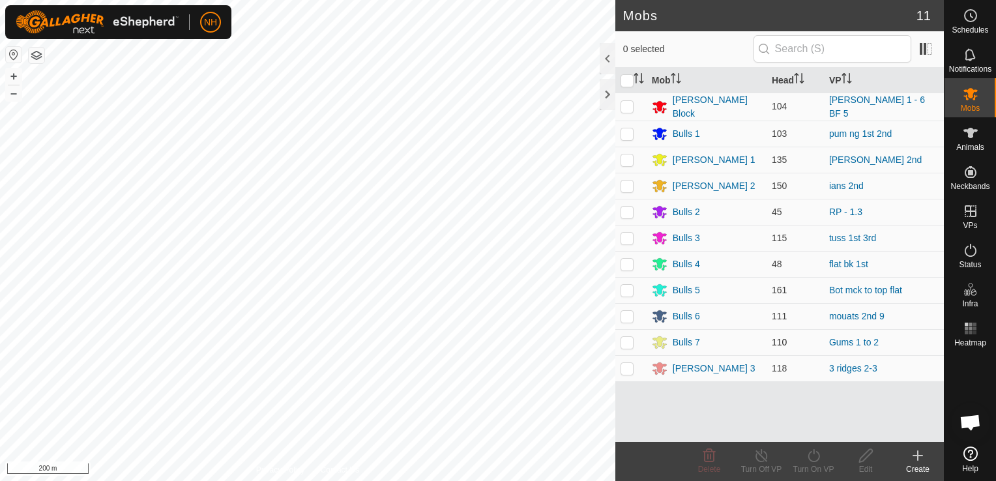
click at [629, 339] on p-checkbox at bounding box center [626, 342] width 13 height 10
checkbox input "true"
click at [810, 457] on icon at bounding box center [813, 456] width 16 height 16
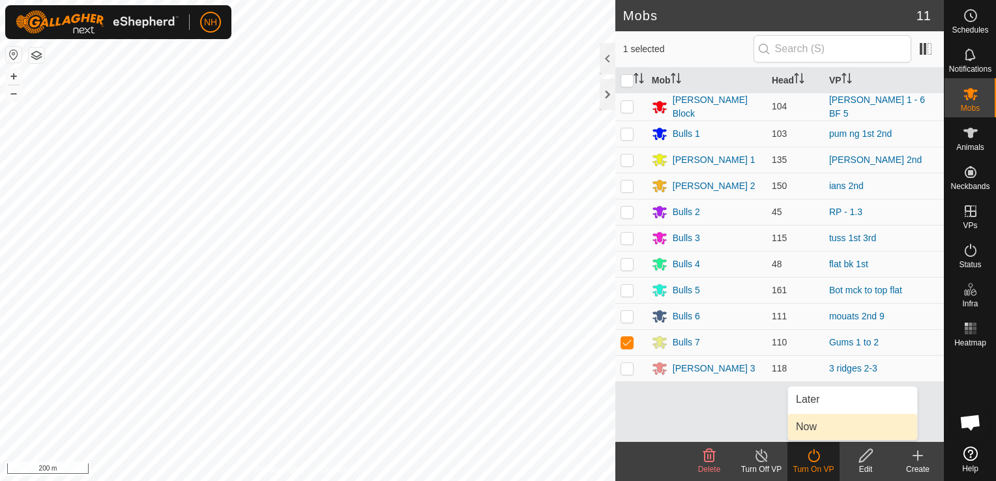
click at [800, 426] on link "Now" at bounding box center [852, 427] width 129 height 26
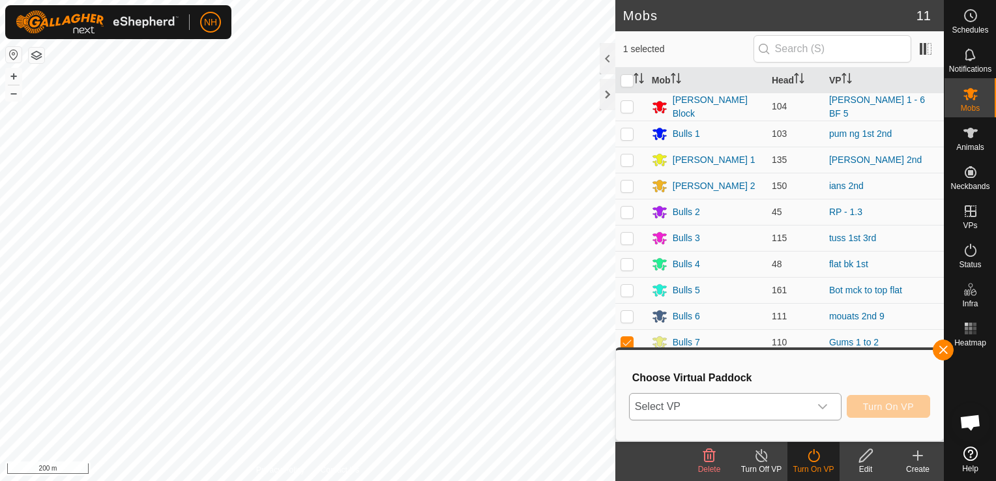
click at [701, 398] on span "Select VP" at bounding box center [720, 407] width 180 height 26
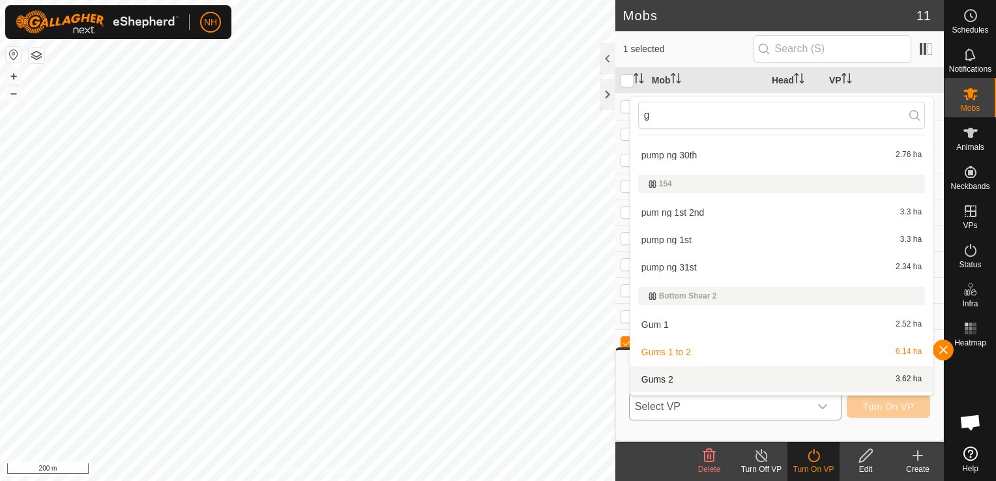
scroll to position [87, 0]
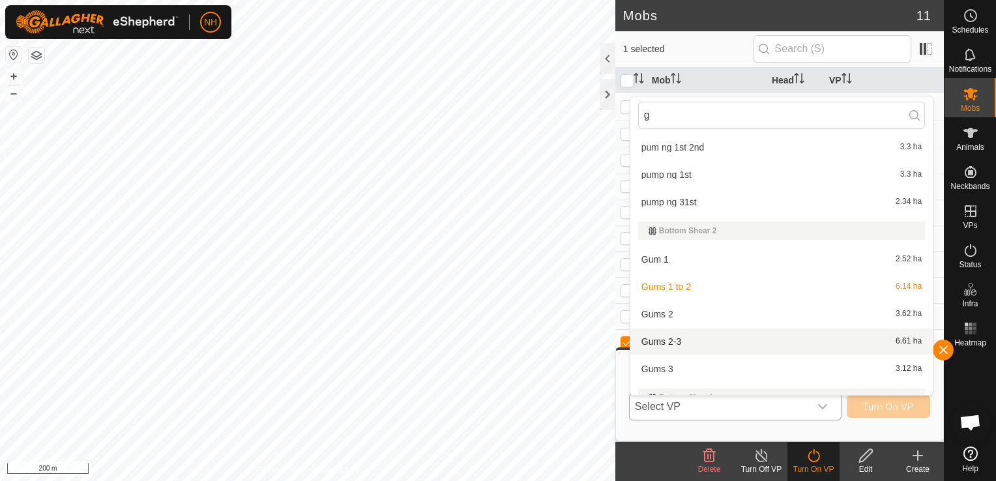
type input "g"
click at [666, 342] on li "Gums 2-3 6.61 ha" at bounding box center [781, 341] width 302 height 26
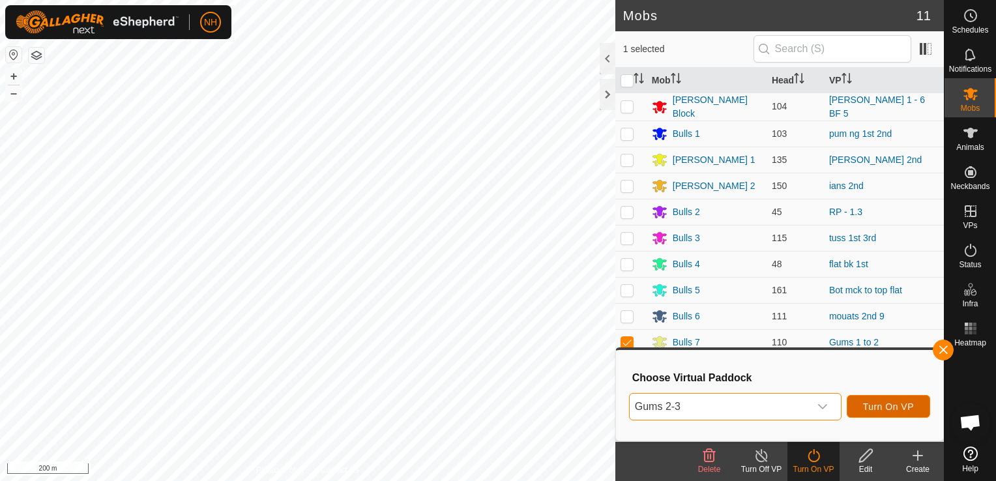
click at [890, 405] on span "Turn On VP" at bounding box center [888, 406] width 51 height 10
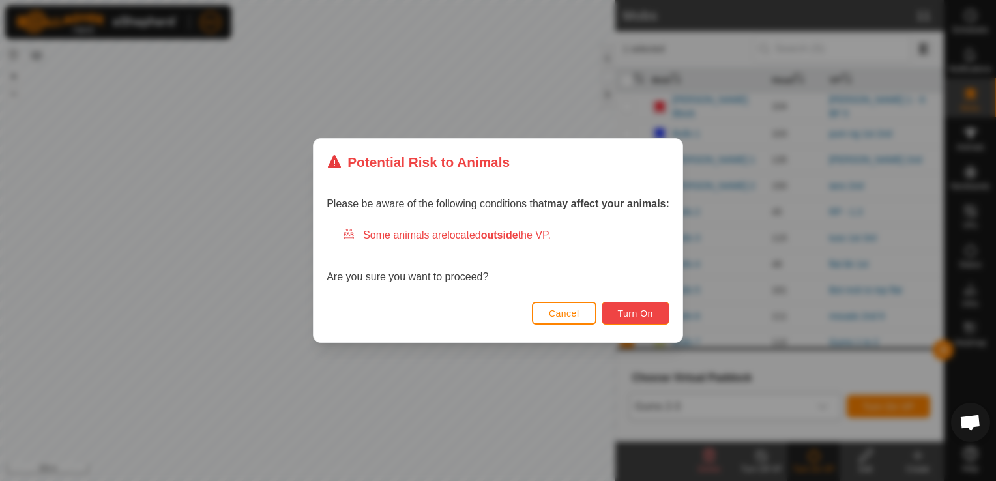
click at [621, 311] on span "Turn On" at bounding box center [635, 313] width 35 height 10
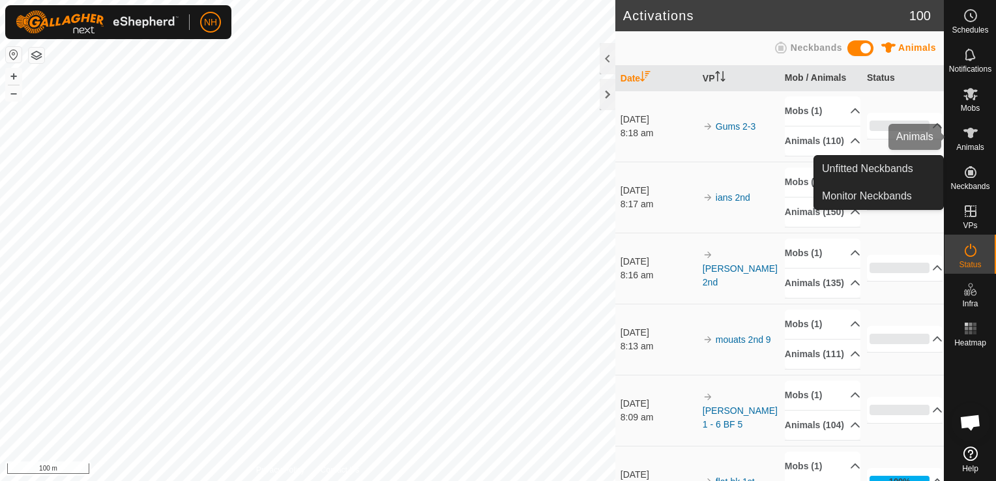
click at [970, 97] on icon at bounding box center [970, 94] width 14 height 12
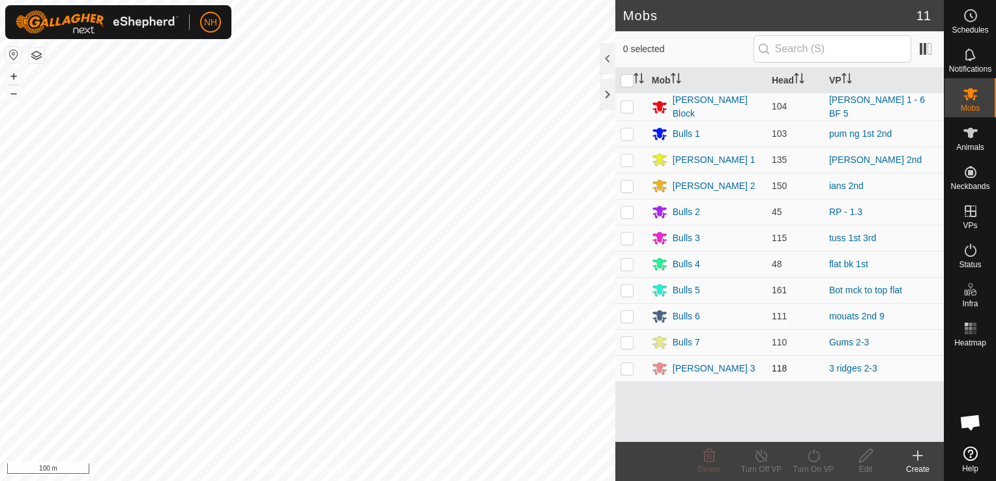
click at [626, 366] on p-checkbox at bounding box center [626, 368] width 13 height 10
checkbox input "true"
click at [814, 460] on icon at bounding box center [813, 456] width 16 height 16
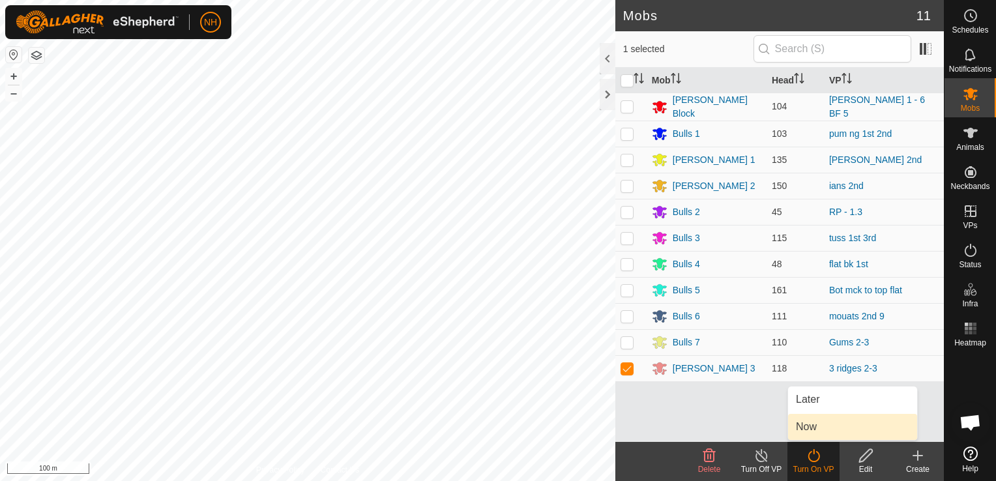
click at [813, 429] on link "Now" at bounding box center [852, 427] width 129 height 26
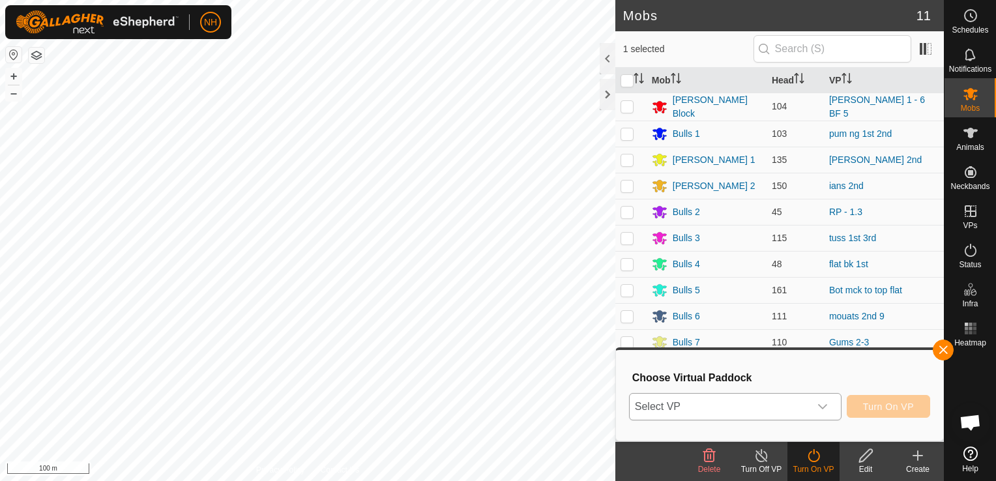
click at [759, 405] on span "Select VP" at bounding box center [720, 407] width 180 height 26
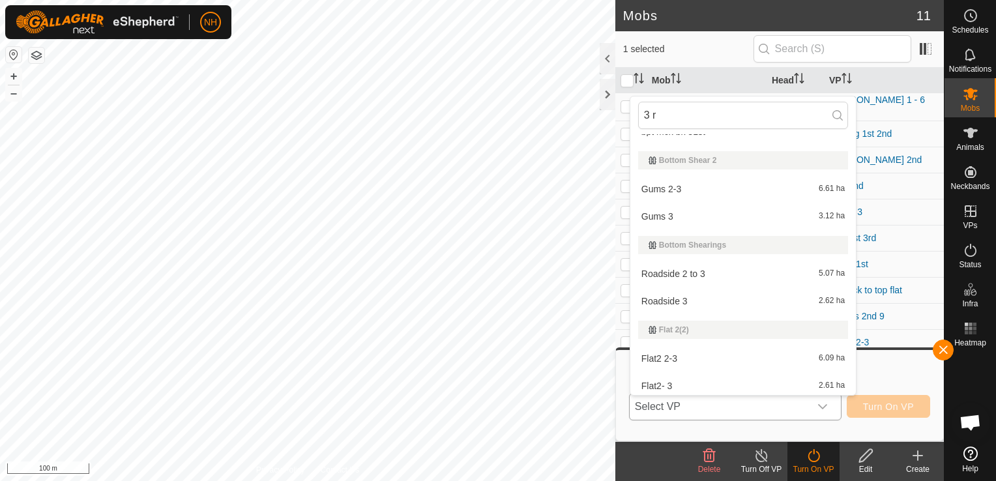
scroll to position [17, 0]
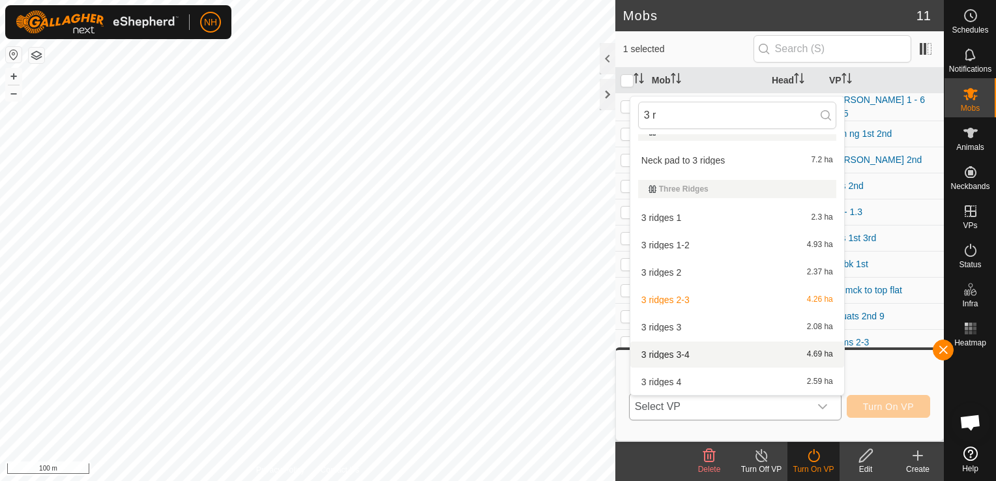
type input "3 r"
click at [683, 353] on li "3 ridges 3-4 4.69 ha" at bounding box center [737, 354] width 214 height 26
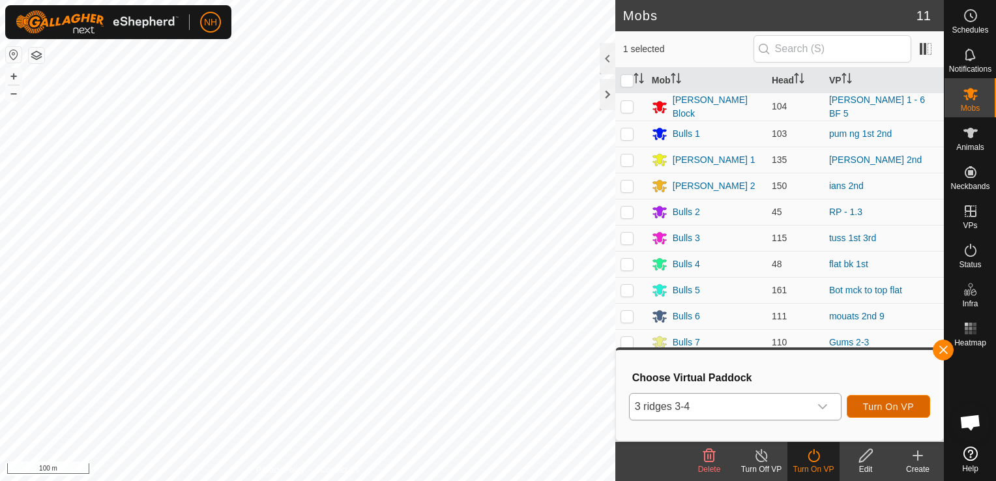
click at [873, 405] on span "Turn On VP" at bounding box center [888, 406] width 51 height 10
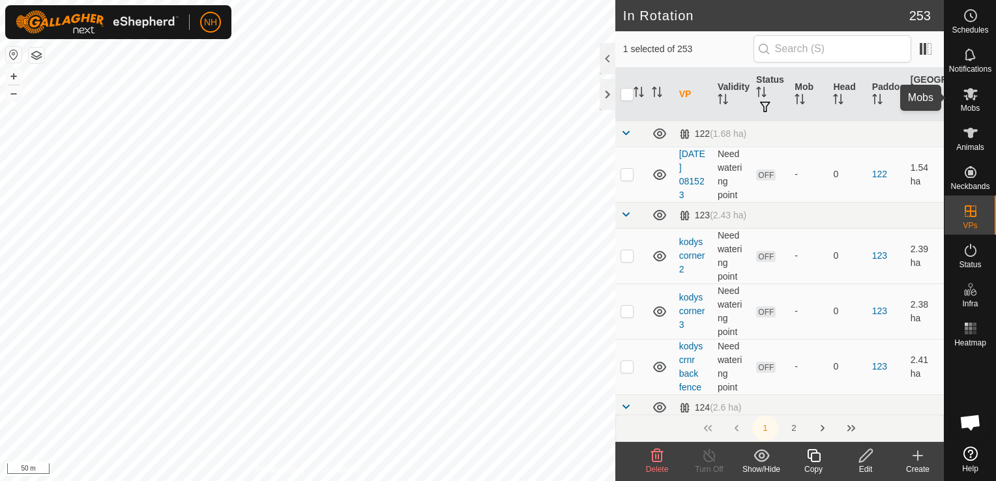
click at [968, 96] on icon at bounding box center [970, 94] width 14 height 12
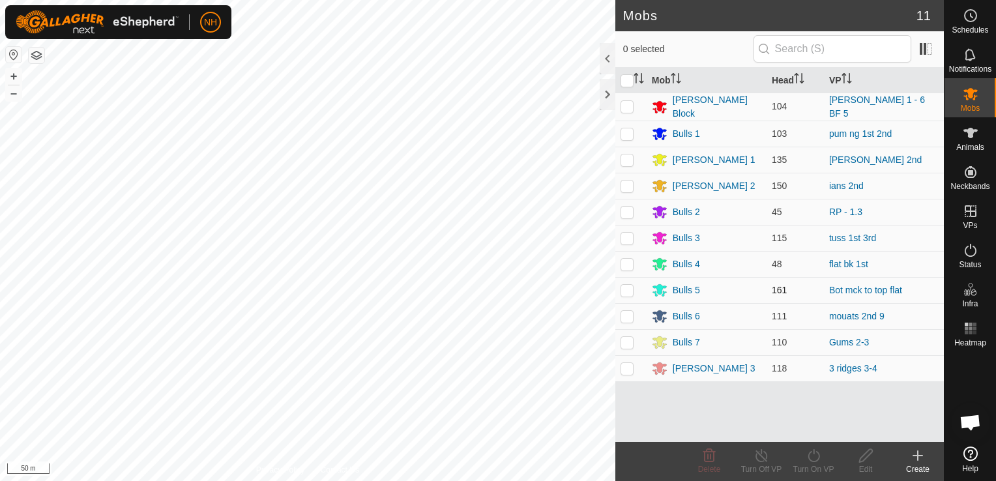
click at [626, 288] on p-checkbox at bounding box center [626, 290] width 13 height 10
checkbox input "true"
click at [813, 454] on icon at bounding box center [813, 456] width 16 height 16
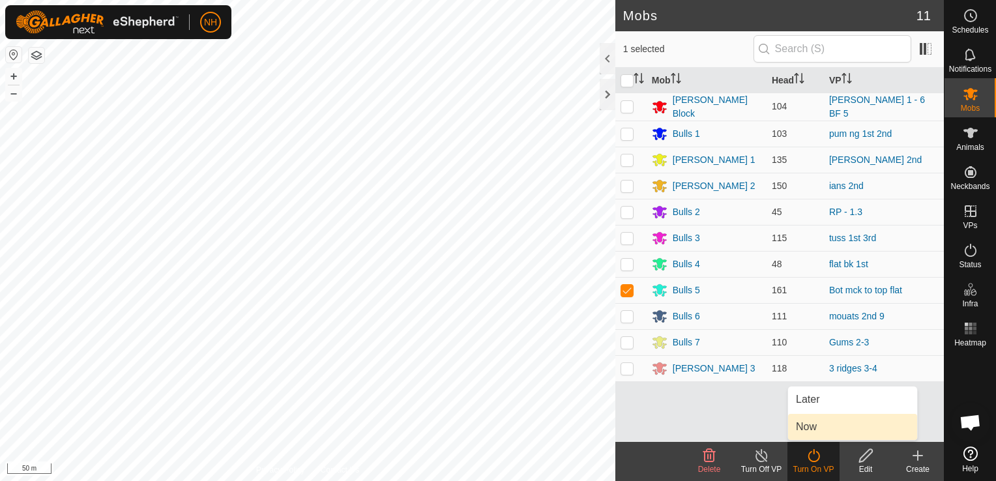
click at [813, 429] on link "Now" at bounding box center [852, 427] width 129 height 26
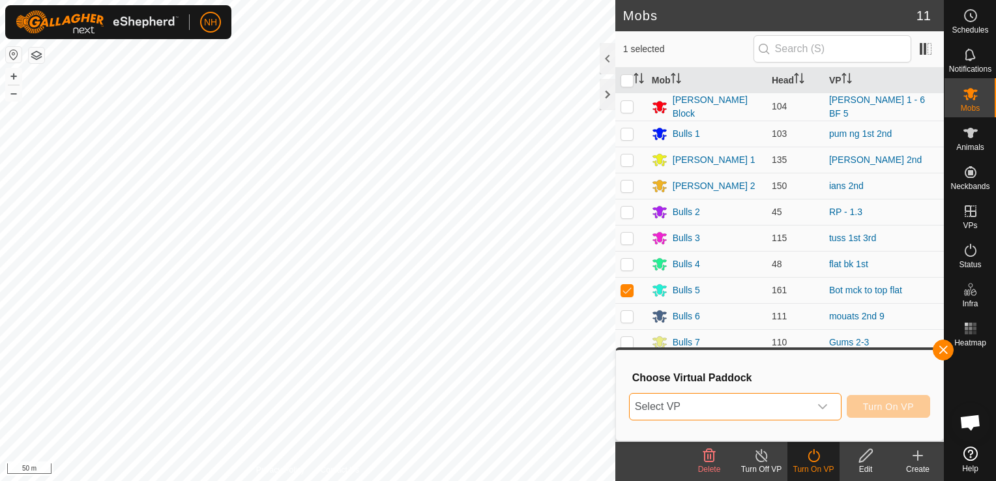
click at [775, 404] on span "Select VP" at bounding box center [720, 407] width 180 height 26
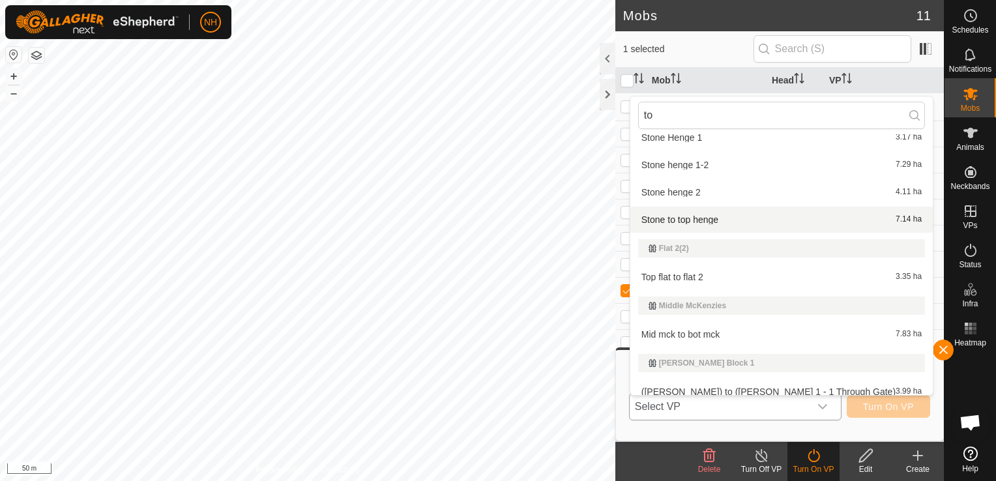
scroll to position [609, 0]
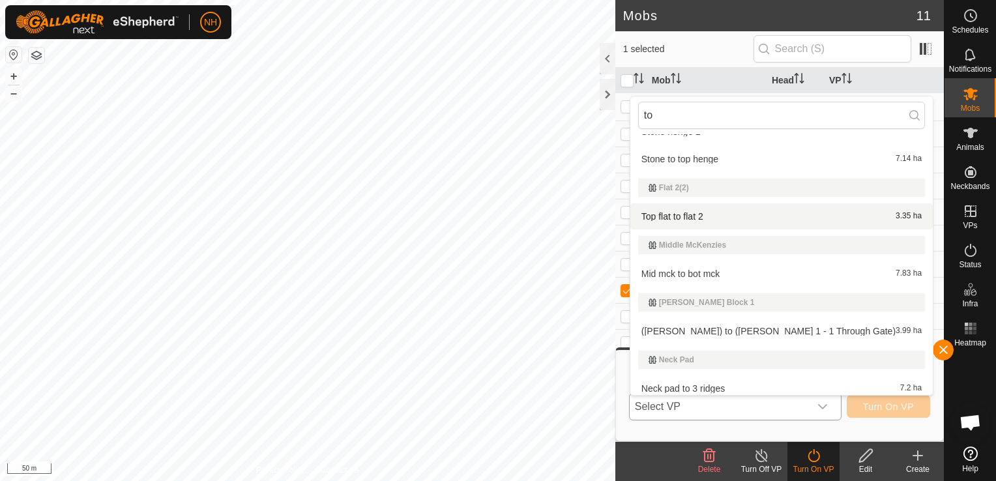
type input "to"
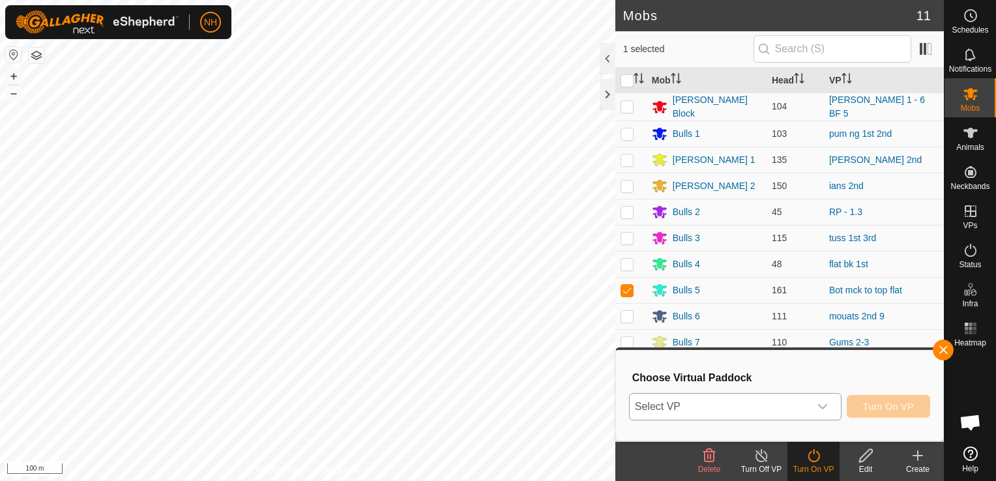
click at [704, 408] on span "Select VP" at bounding box center [720, 407] width 180 height 26
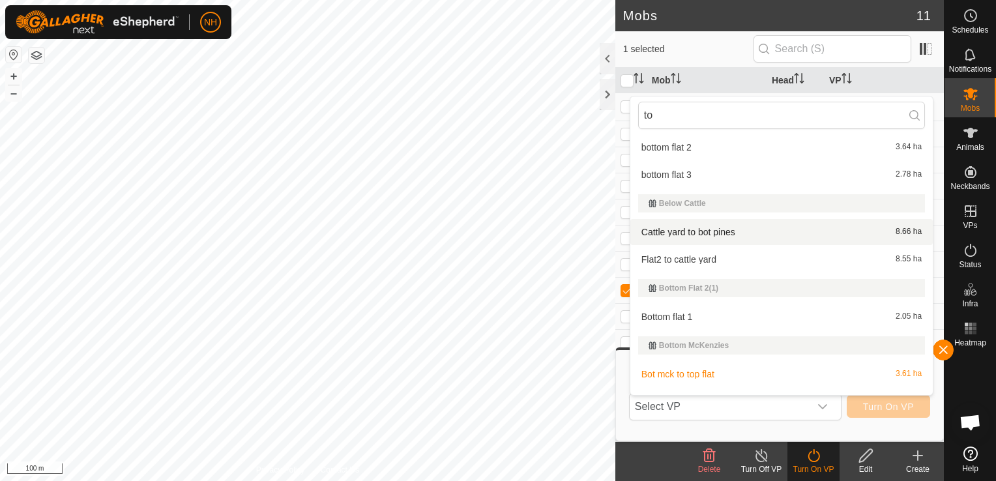
scroll to position [0, 0]
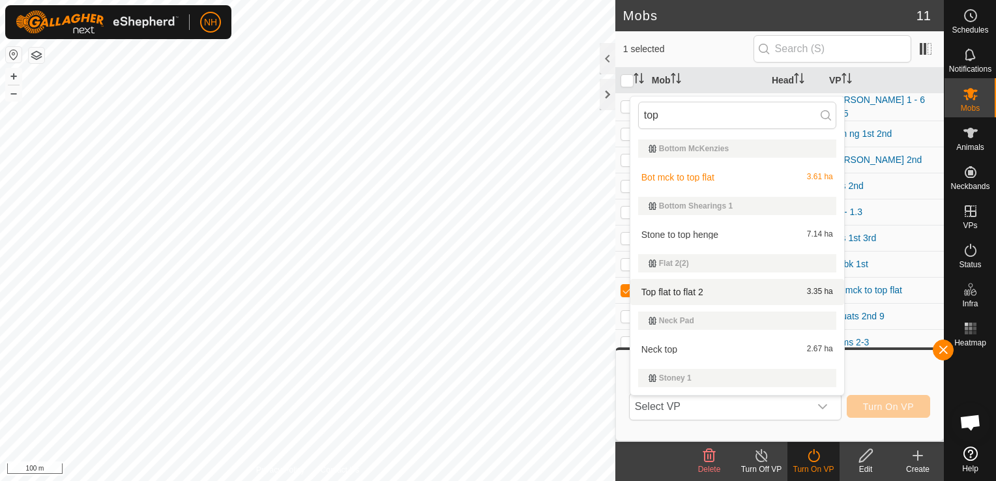
type input "top"
click at [677, 292] on li "Top flat to flat 2 3.35 ha" at bounding box center [737, 292] width 214 height 26
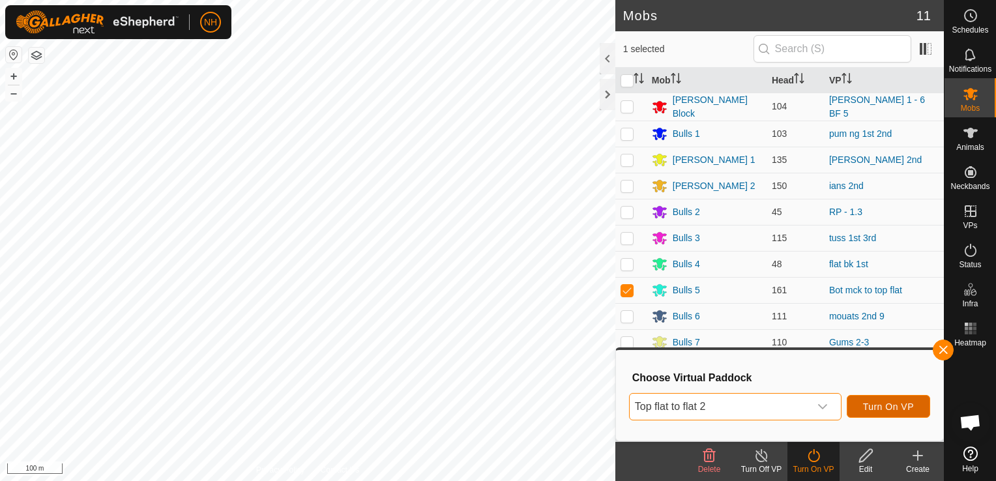
click at [899, 403] on span "Turn On VP" at bounding box center [888, 406] width 51 height 10
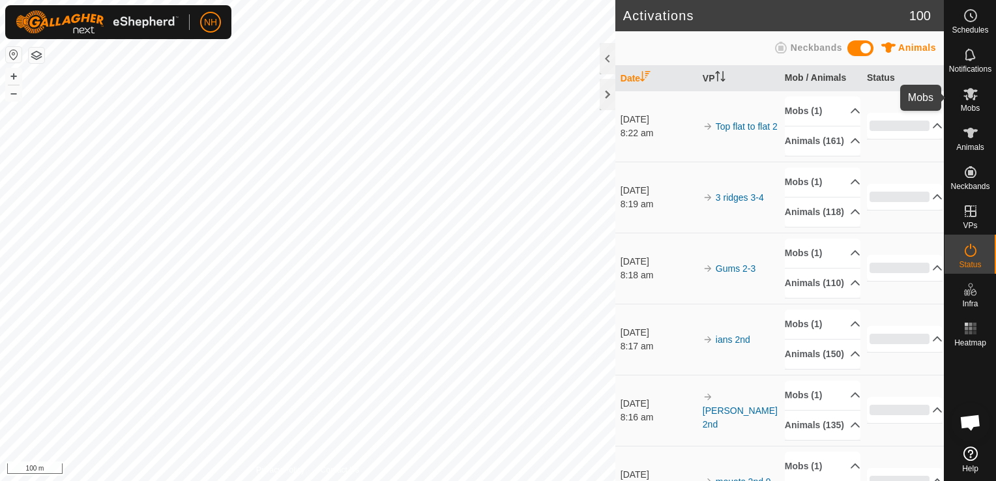
click at [973, 95] on icon at bounding box center [970, 94] width 14 height 12
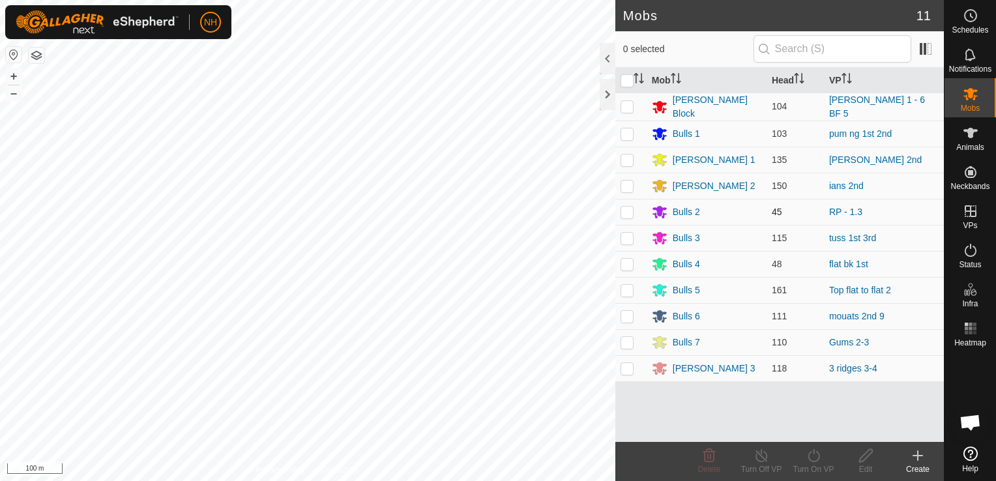
click at [626, 210] on p-checkbox at bounding box center [626, 212] width 13 height 10
checkbox input "true"
click at [813, 455] on icon at bounding box center [813, 456] width 16 height 16
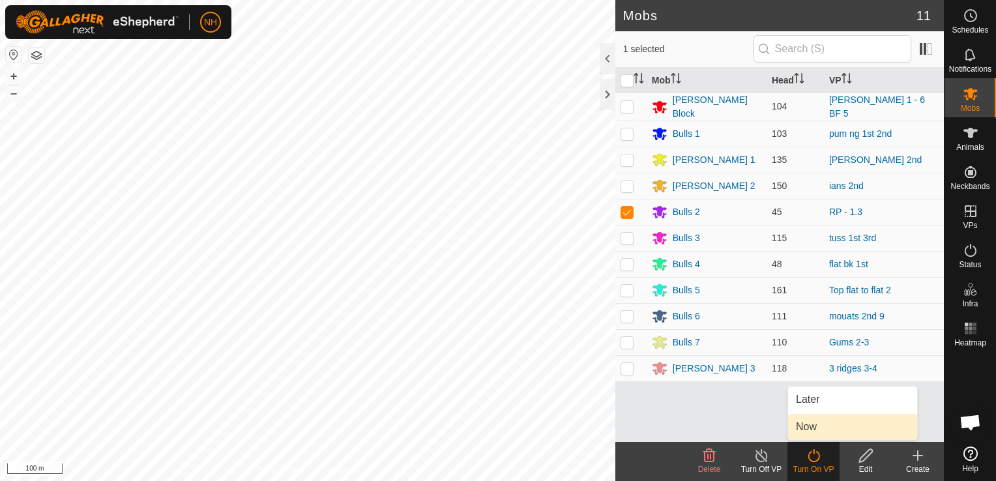
click at [807, 422] on link "Now" at bounding box center [852, 427] width 129 height 26
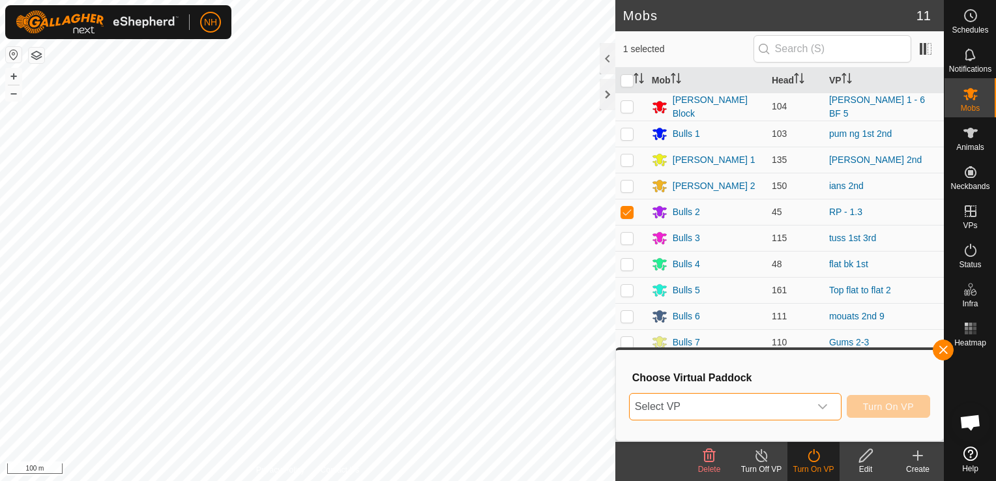
click at [738, 405] on span "Select VP" at bounding box center [720, 407] width 180 height 26
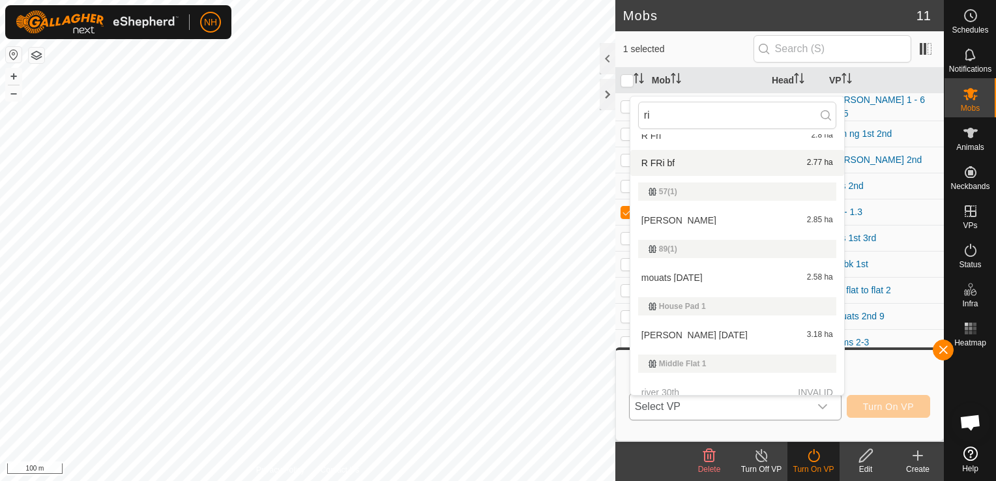
scroll to position [65, 0]
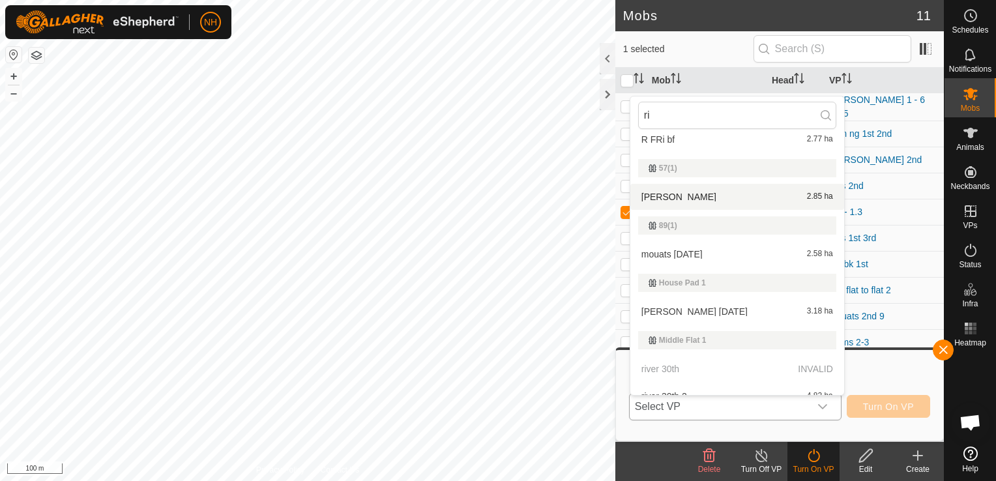
type input "r"
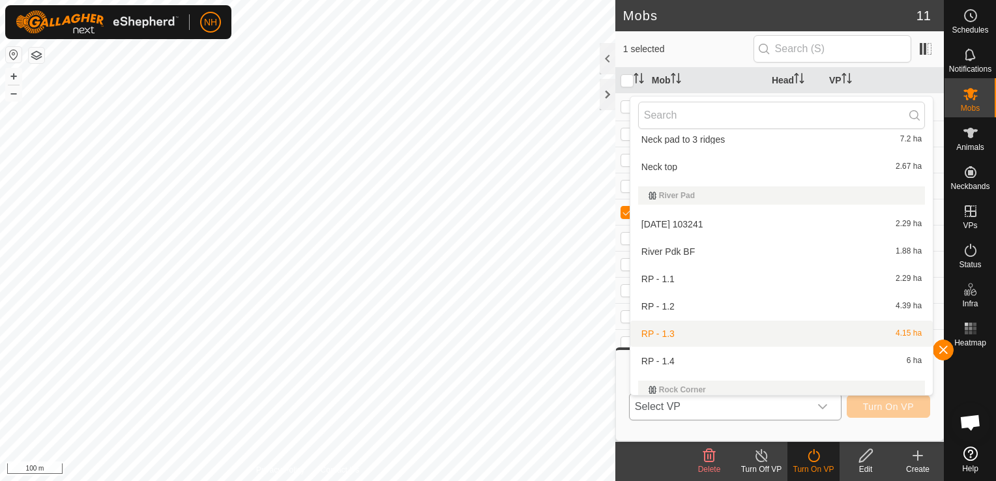
scroll to position [7185, 0]
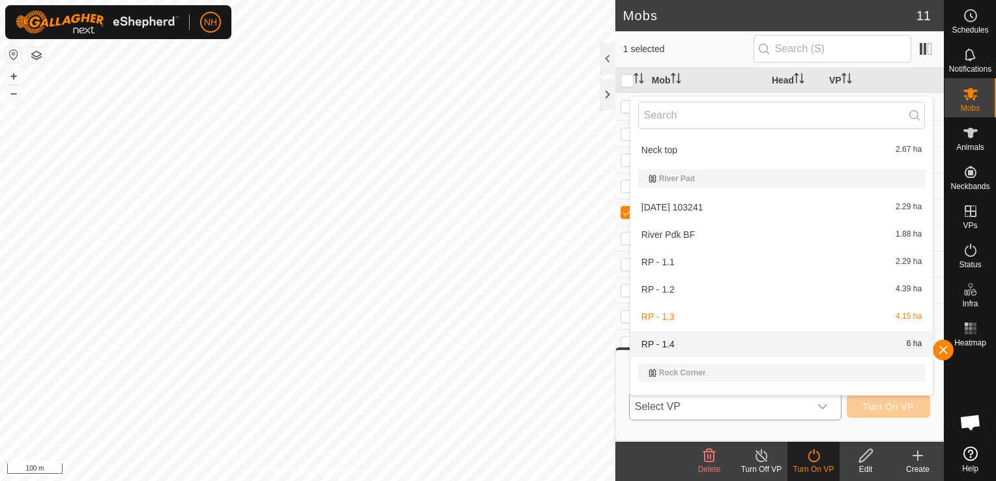
click at [670, 345] on li "RP - 1.4 6 ha" at bounding box center [781, 344] width 302 height 26
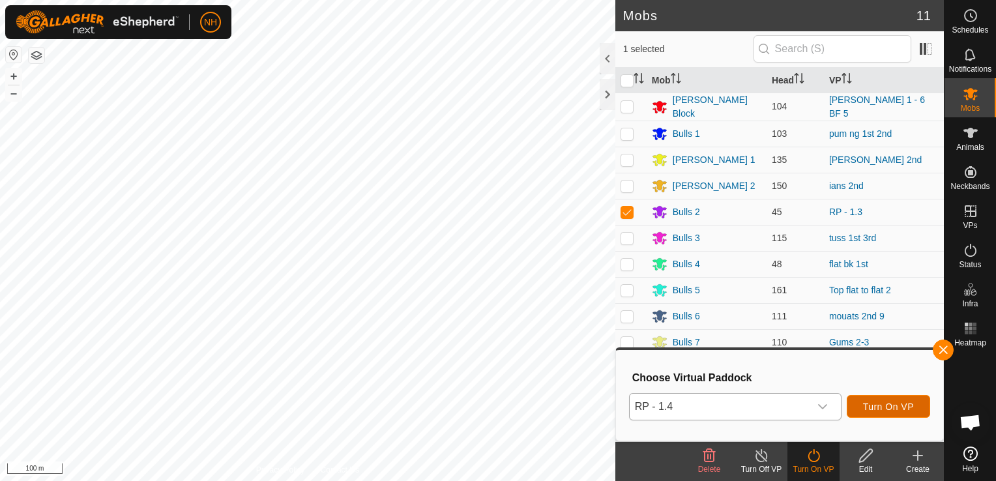
click at [889, 402] on span "Turn On VP" at bounding box center [888, 406] width 51 height 10
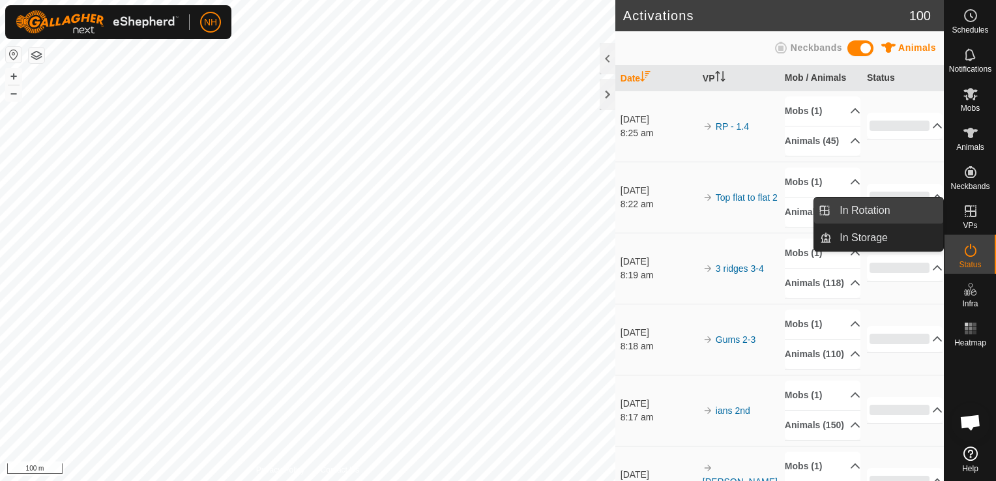
click at [886, 210] on link "In Rotation" at bounding box center [887, 210] width 111 height 26
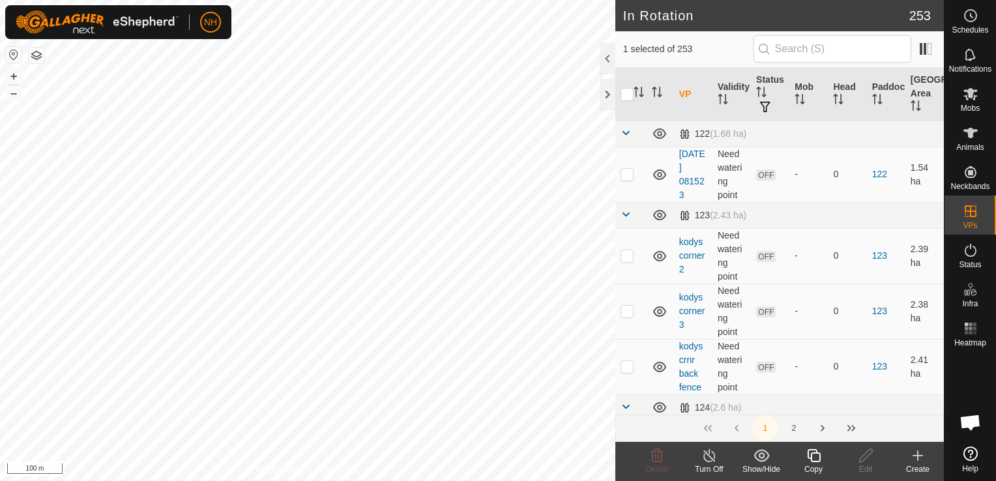
click at [918, 457] on icon at bounding box center [918, 455] width 0 height 9
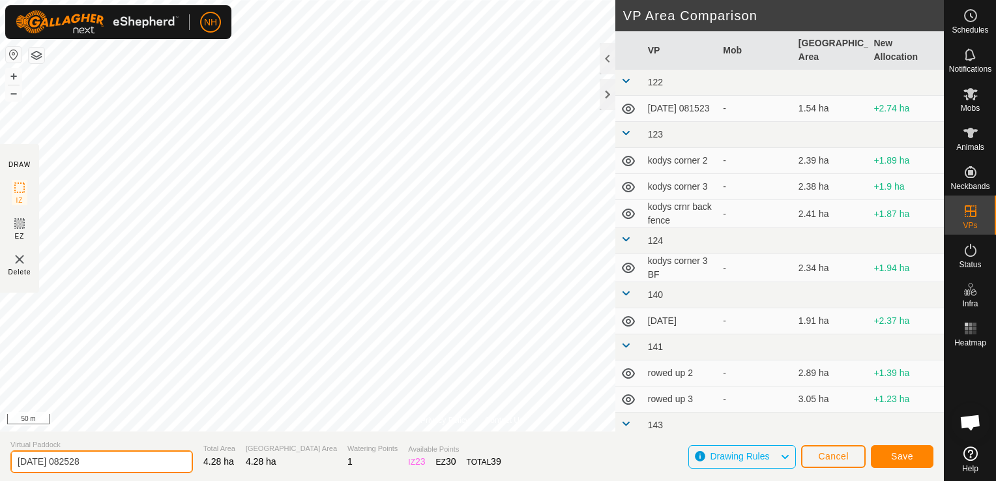
click at [149, 465] on input "2025-09-02 082528" at bounding box center [101, 461] width 182 height 23
type input "2"
type input "river bk 2nd"
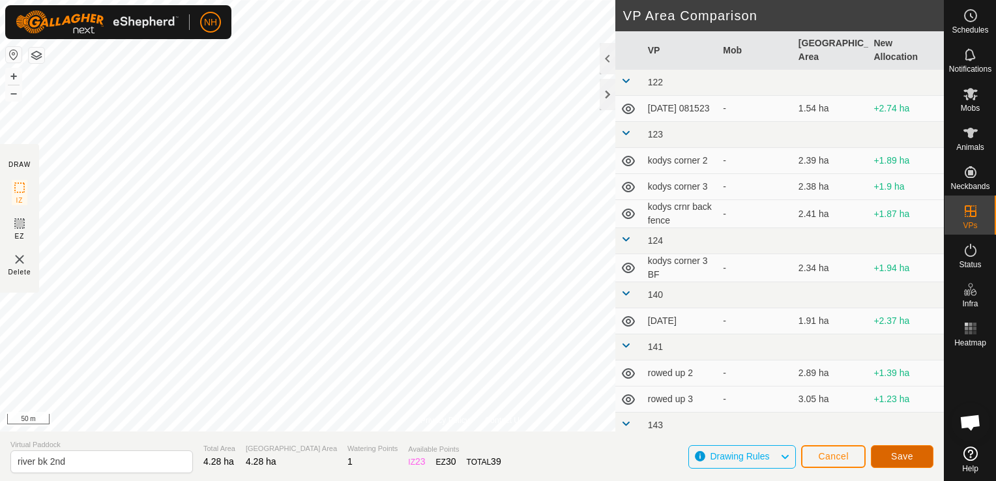
click at [898, 452] on span "Save" at bounding box center [902, 456] width 22 height 10
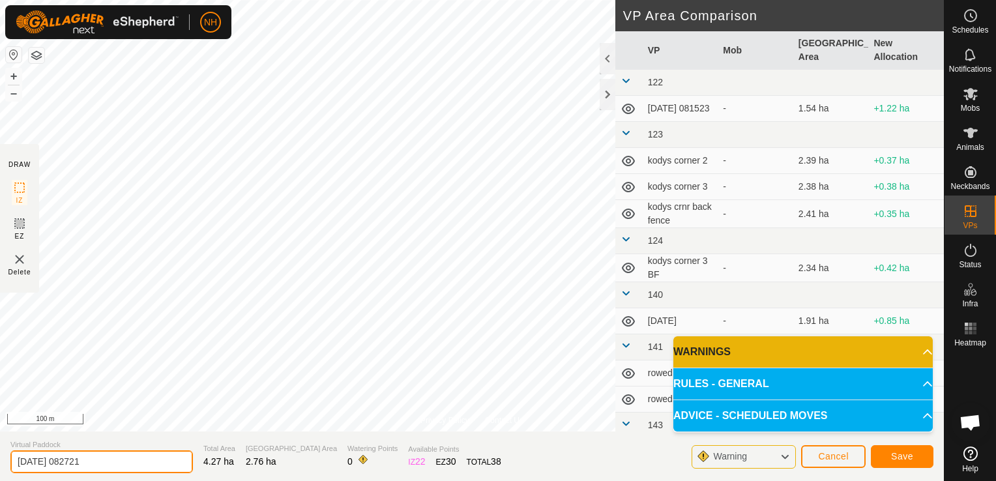
click at [118, 461] on input "[DATE] 082721" at bounding box center [101, 461] width 182 height 23
type input "2"
type input "mouats 9, 2nd"
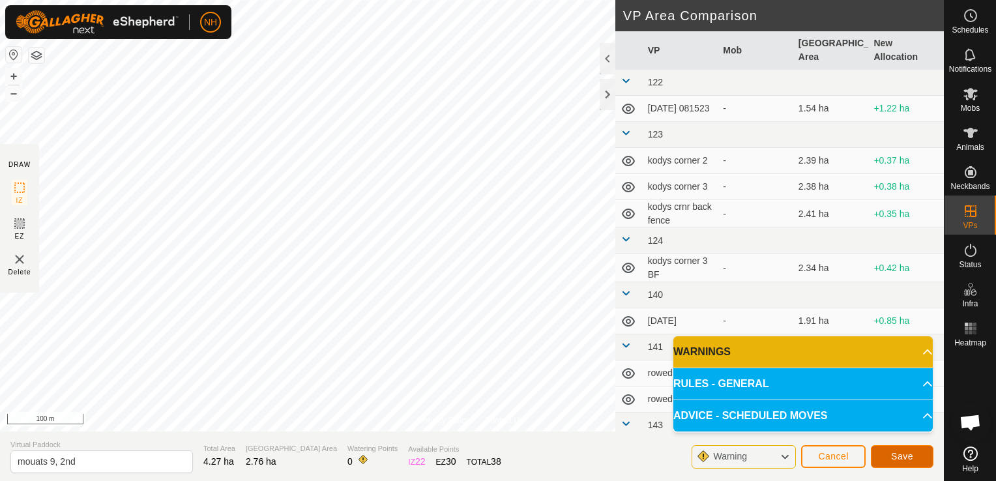
click at [897, 457] on span "Save" at bounding box center [902, 456] width 22 height 10
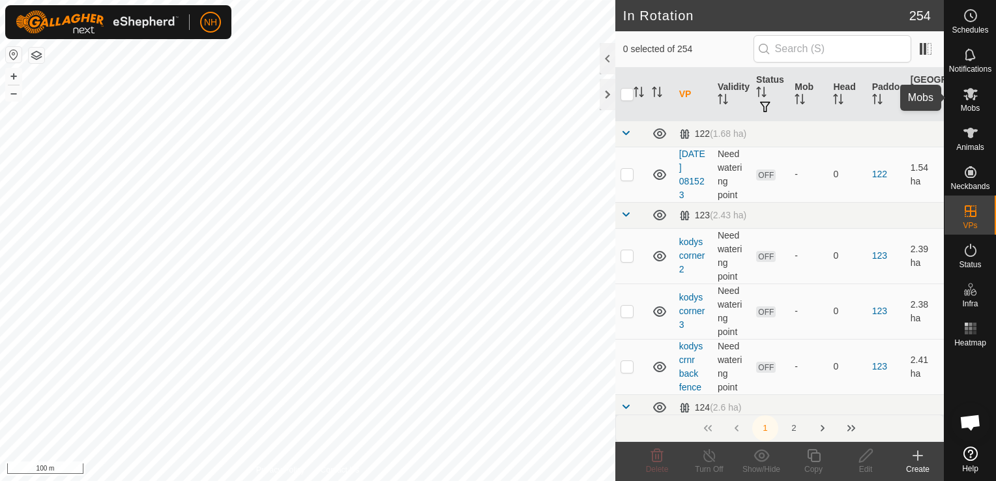
click at [972, 102] on es-mob-svg-icon at bounding box center [970, 93] width 23 height 21
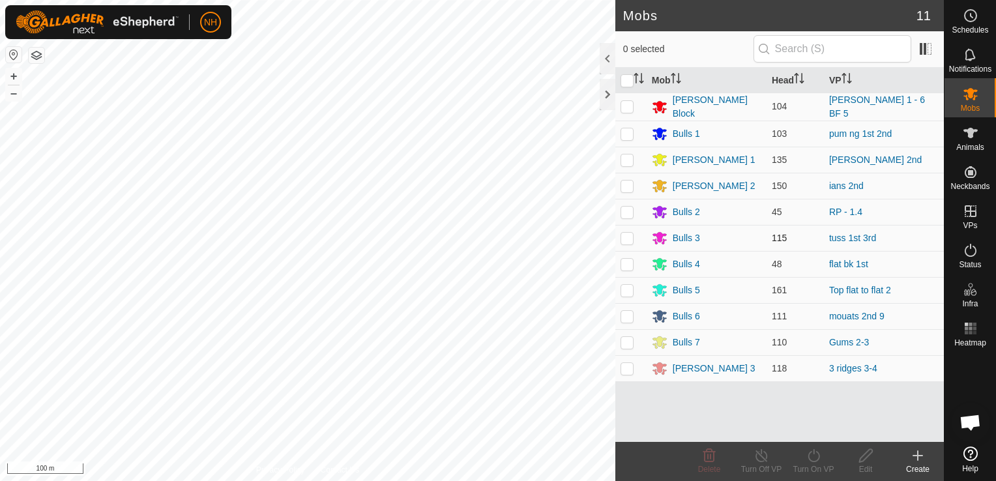
click at [629, 235] on p-checkbox at bounding box center [626, 238] width 13 height 10
checkbox input "true"
click at [811, 459] on icon at bounding box center [813, 456] width 16 height 16
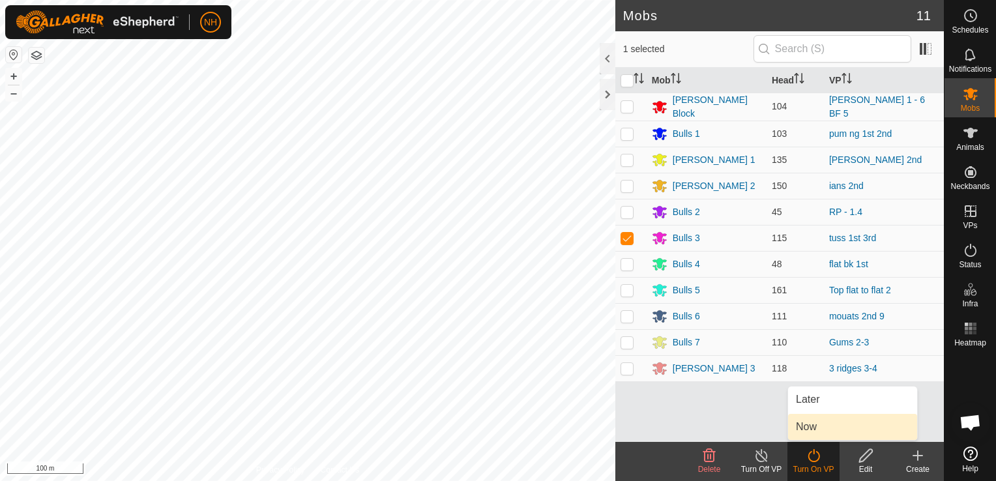
click at [808, 424] on link "Now" at bounding box center [852, 427] width 129 height 26
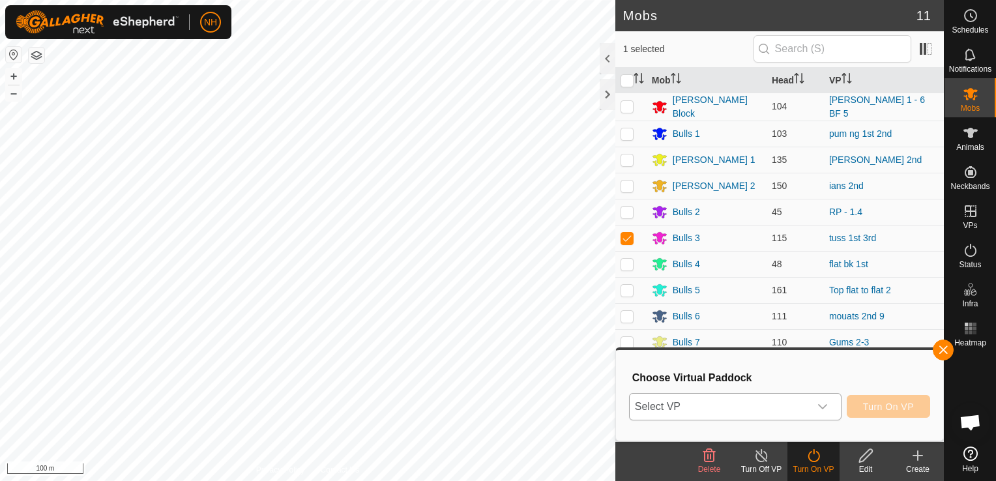
click at [759, 414] on span "Select VP" at bounding box center [720, 407] width 180 height 26
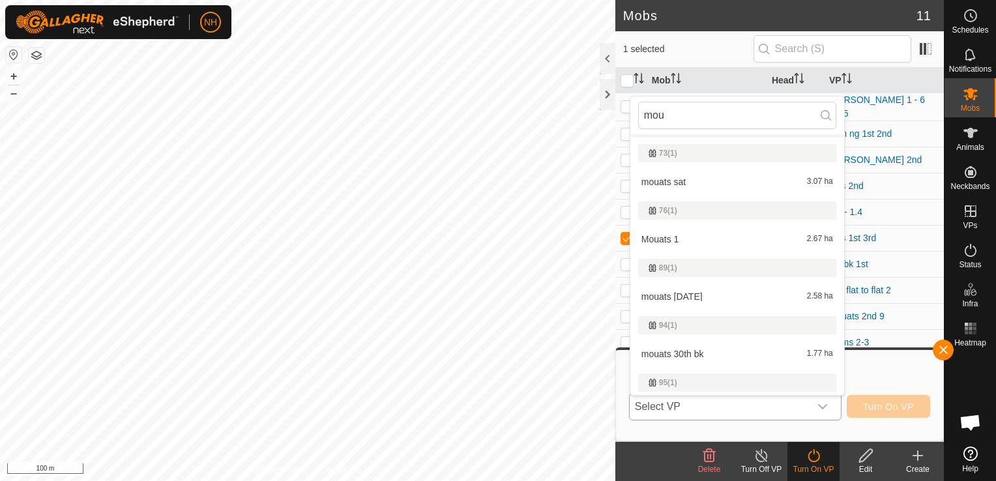
scroll to position [503, 0]
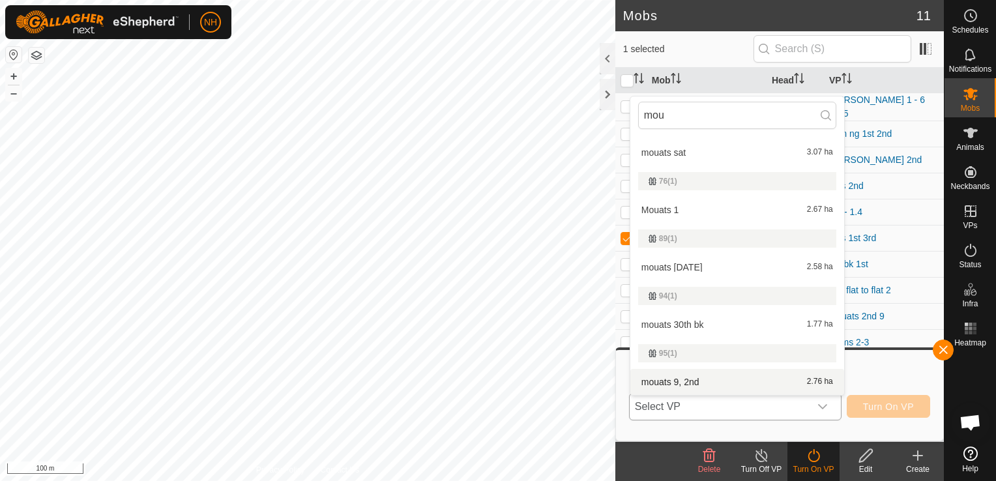
type input "mou"
click at [686, 383] on li "mouats 9, 2nd 2.76 ha" at bounding box center [737, 382] width 214 height 26
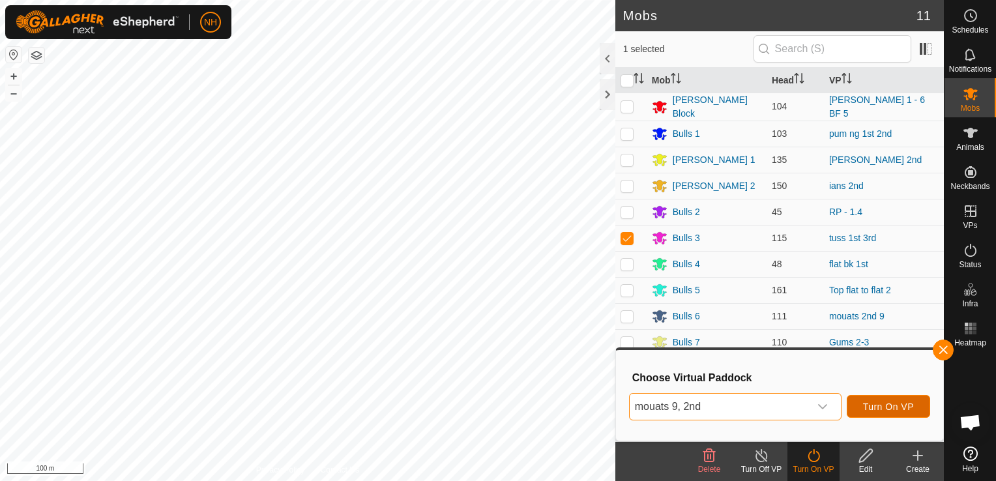
click at [901, 410] on span "Turn On VP" at bounding box center [888, 406] width 51 height 10
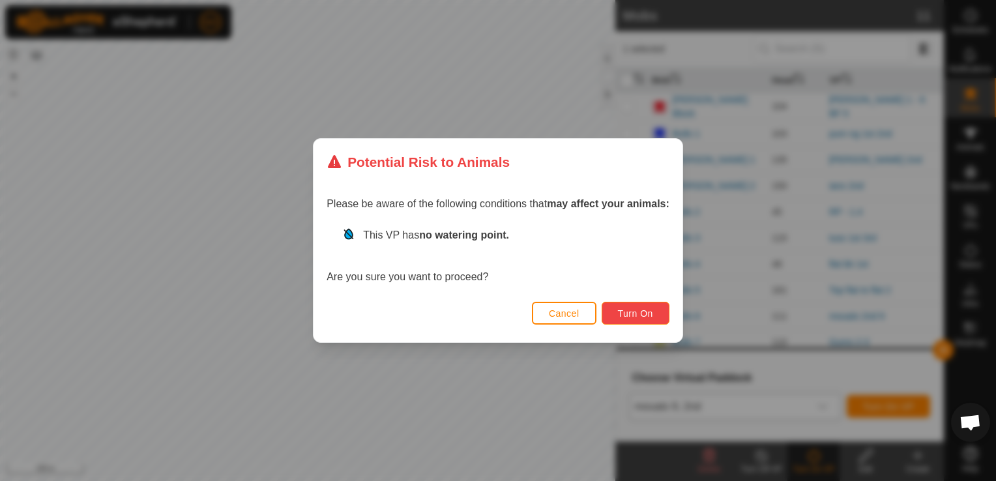
click at [629, 317] on span "Turn On" at bounding box center [635, 313] width 35 height 10
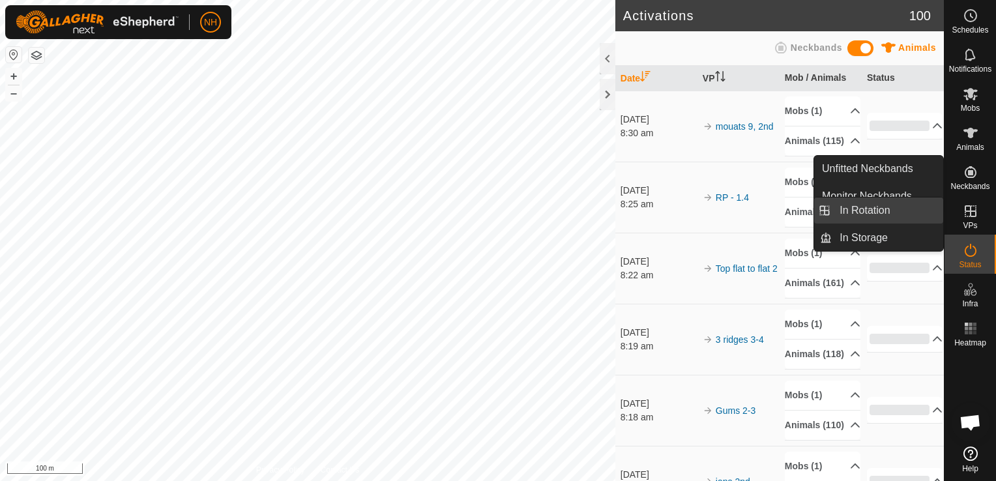
click at [870, 206] on link "In Rotation" at bounding box center [887, 210] width 111 height 26
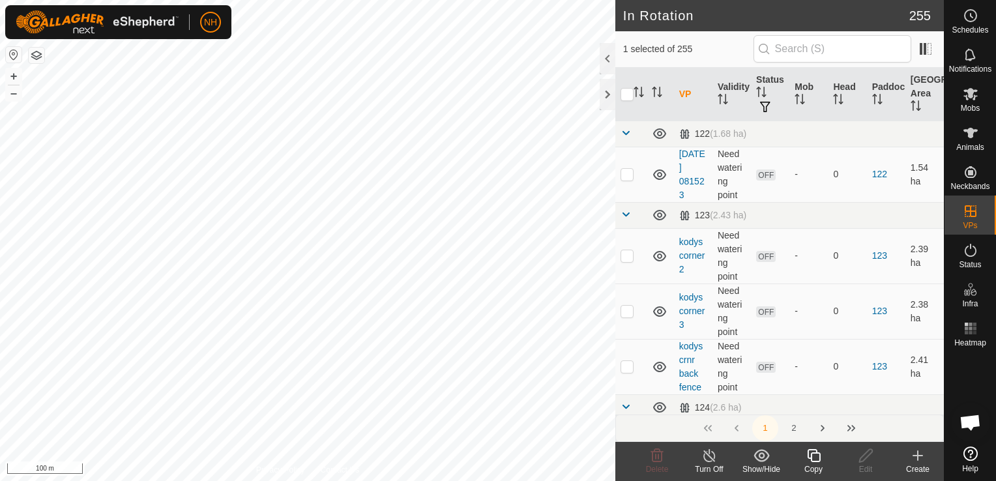
click at [916, 456] on icon at bounding box center [917, 456] width 9 height 0
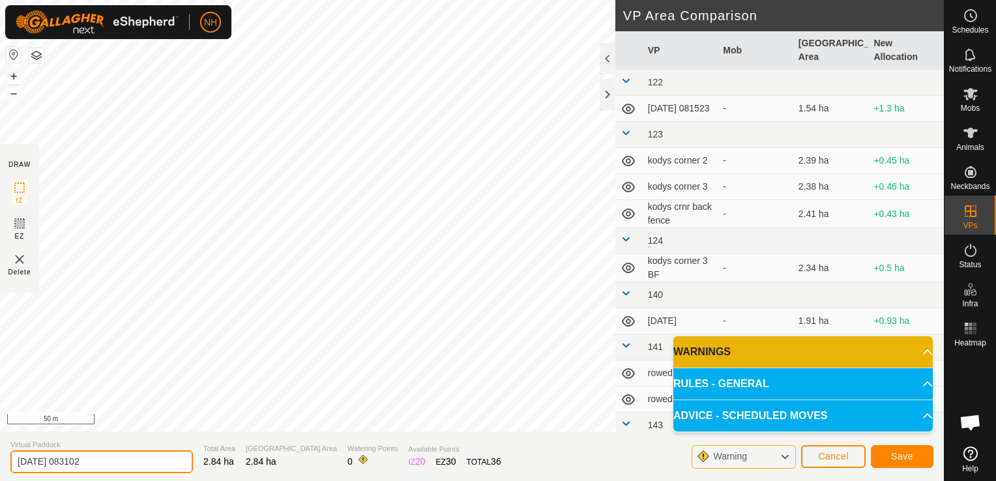
click at [128, 465] on input "2025-09-02 083102" at bounding box center [101, 461] width 182 height 23
type input "2"
type input "pump ng 2nd"
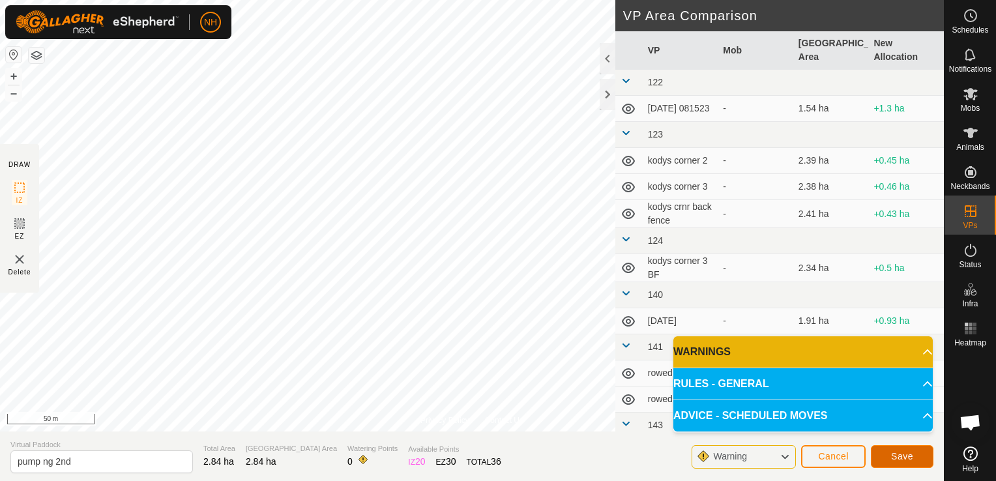
click at [891, 455] on button "Save" at bounding box center [902, 456] width 63 height 23
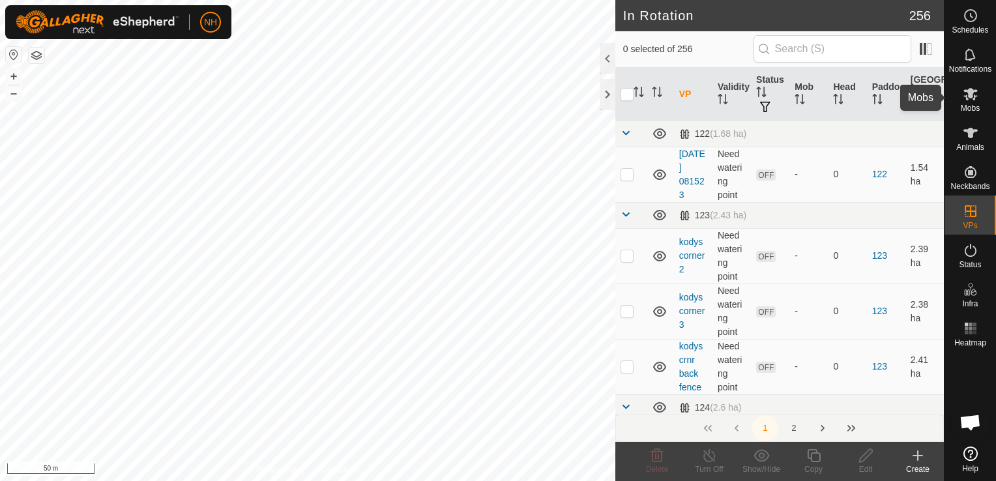
click at [965, 98] on icon at bounding box center [970, 94] width 14 height 12
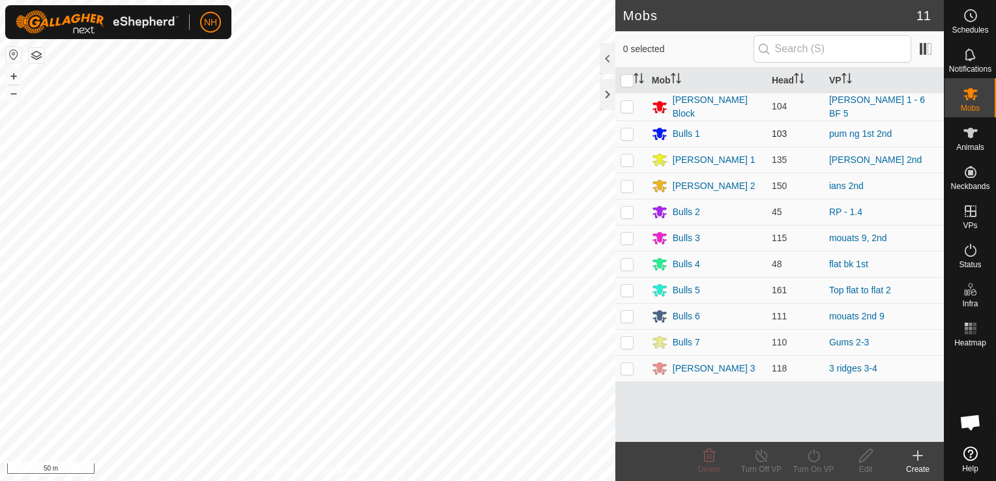
click at [624, 128] on p-checkbox at bounding box center [626, 133] width 13 height 10
checkbox input "true"
click at [809, 455] on icon at bounding box center [813, 456] width 16 height 16
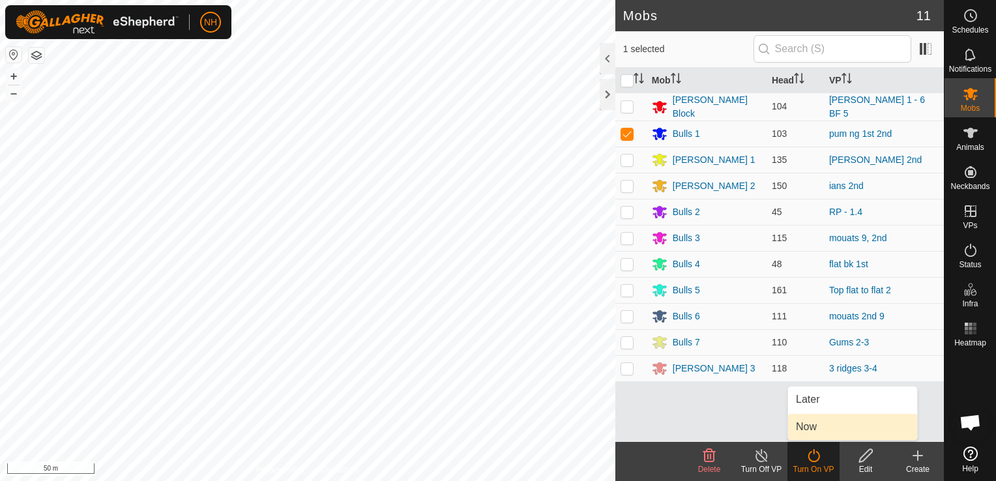
click at [807, 426] on link "Now" at bounding box center [852, 427] width 129 height 26
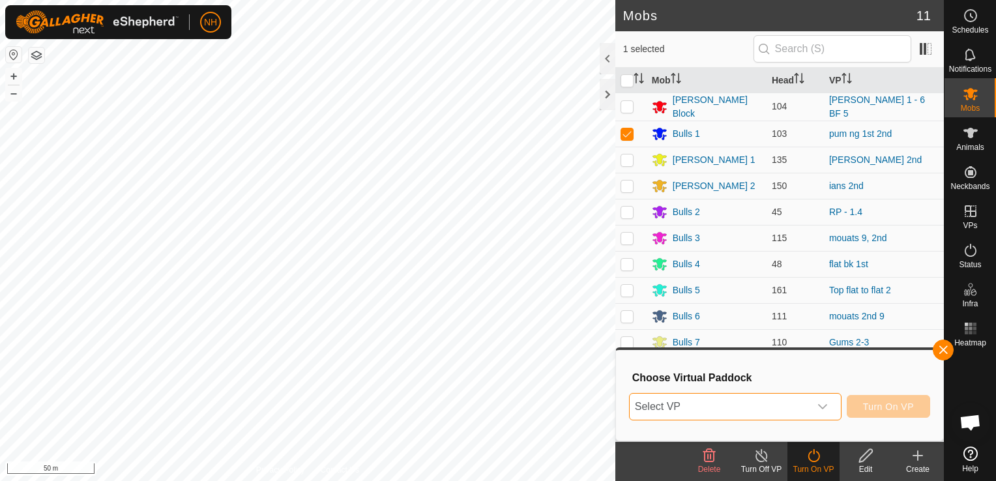
click at [710, 398] on span "Select VP" at bounding box center [720, 407] width 180 height 26
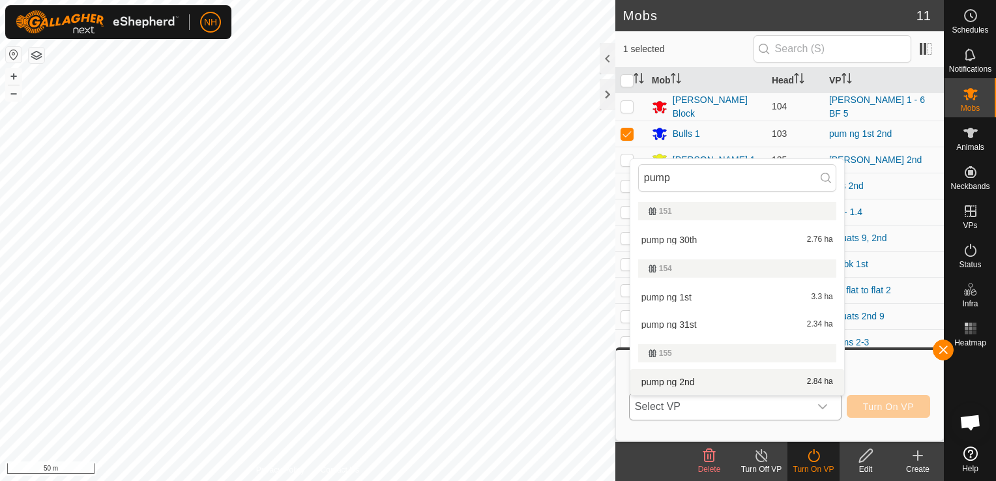
type input "pump"
click at [684, 381] on li "pump ng 2nd 2.84 ha" at bounding box center [737, 382] width 214 height 26
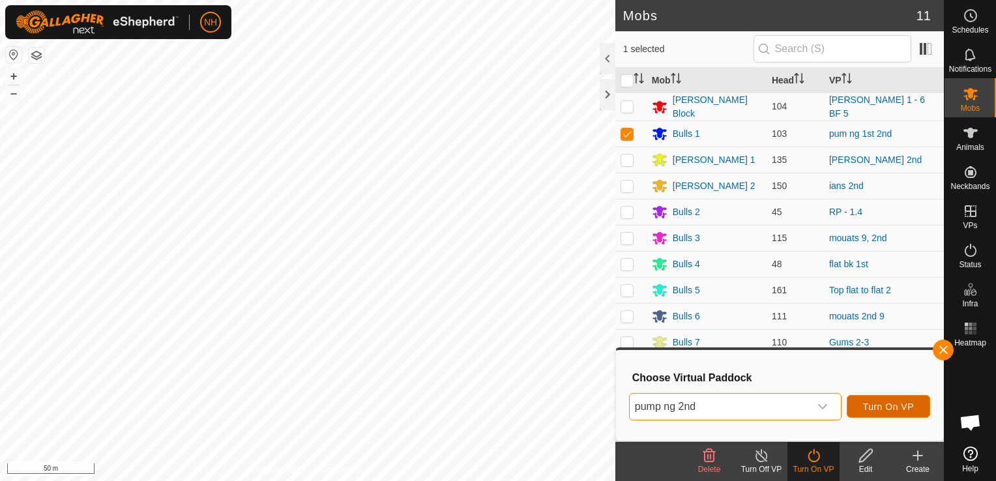
click at [868, 408] on span "Turn On VP" at bounding box center [888, 406] width 51 height 10
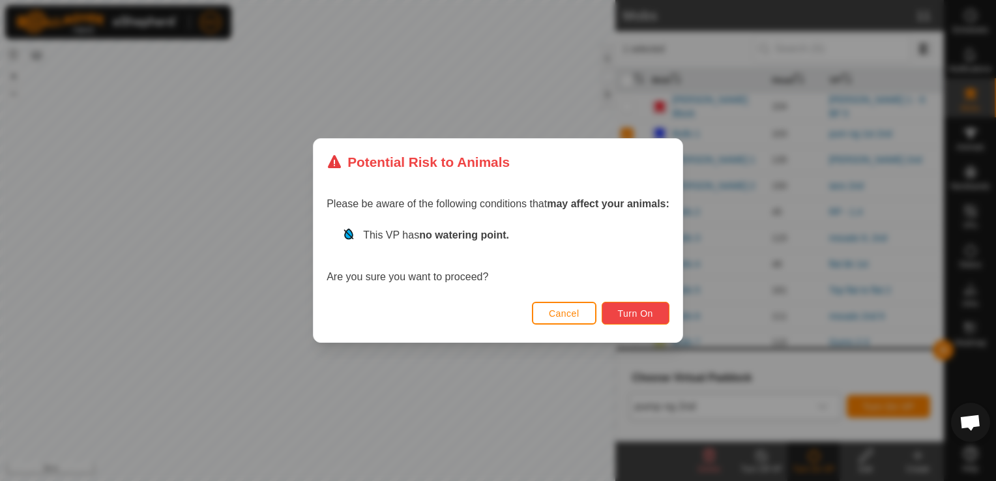
click at [634, 315] on span "Turn On" at bounding box center [635, 313] width 35 height 10
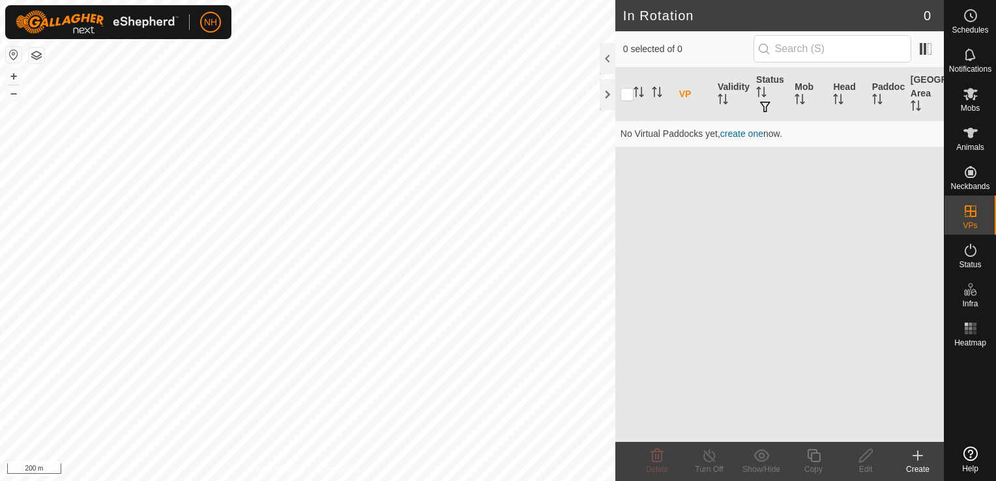
click at [914, 456] on icon at bounding box center [917, 456] width 9 height 0
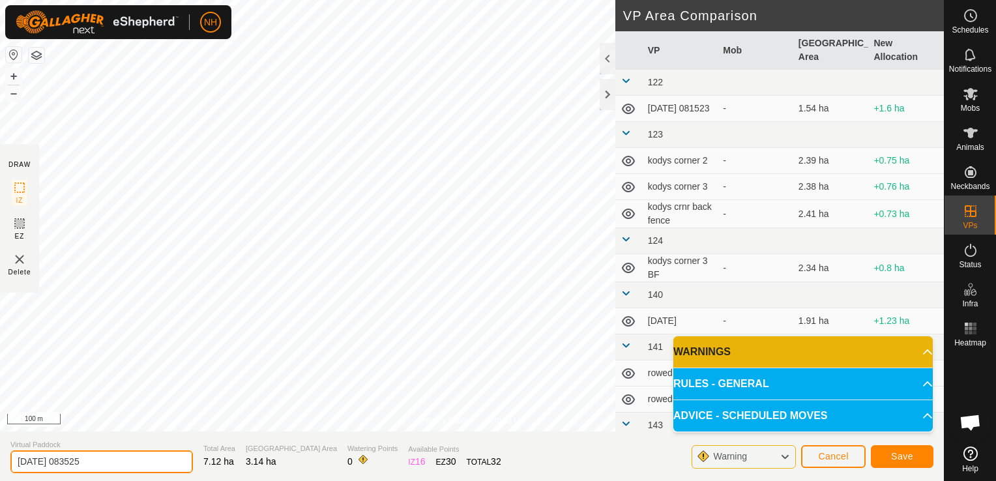
click at [162, 460] on input "[DATE] 083525" at bounding box center [101, 461] width 182 height 23
type input "2"
type input "[PERSON_NAME] 3rd"
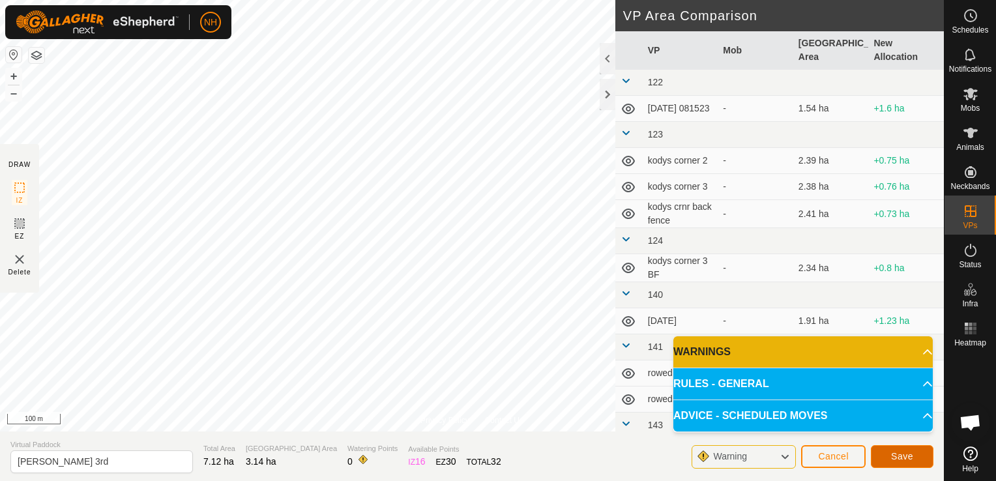
click at [905, 457] on span "Save" at bounding box center [902, 456] width 22 height 10
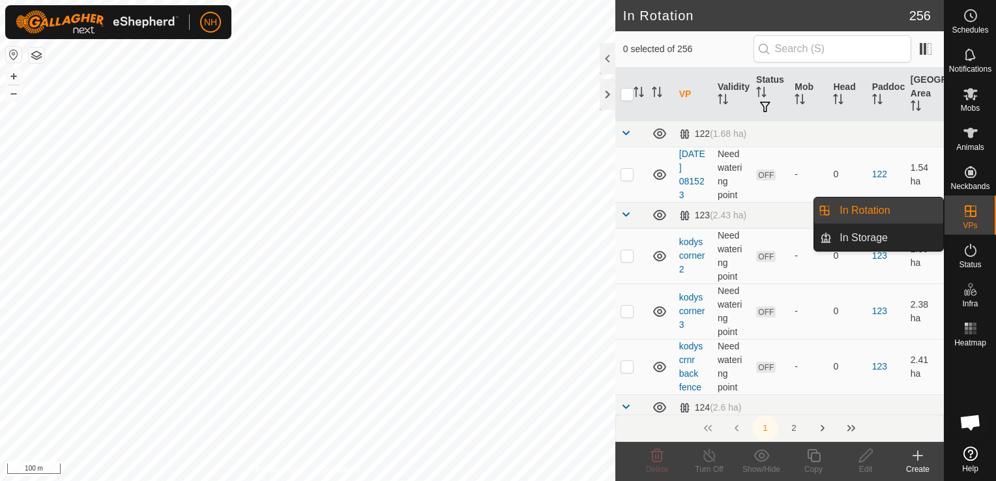
click at [884, 209] on link "In Rotation" at bounding box center [887, 210] width 111 height 26
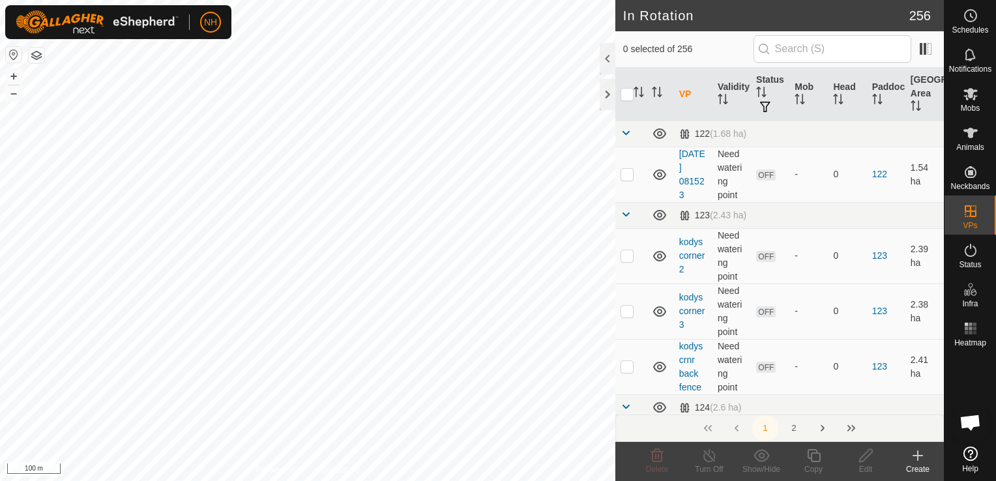
click at [917, 461] on icon at bounding box center [918, 456] width 16 height 16
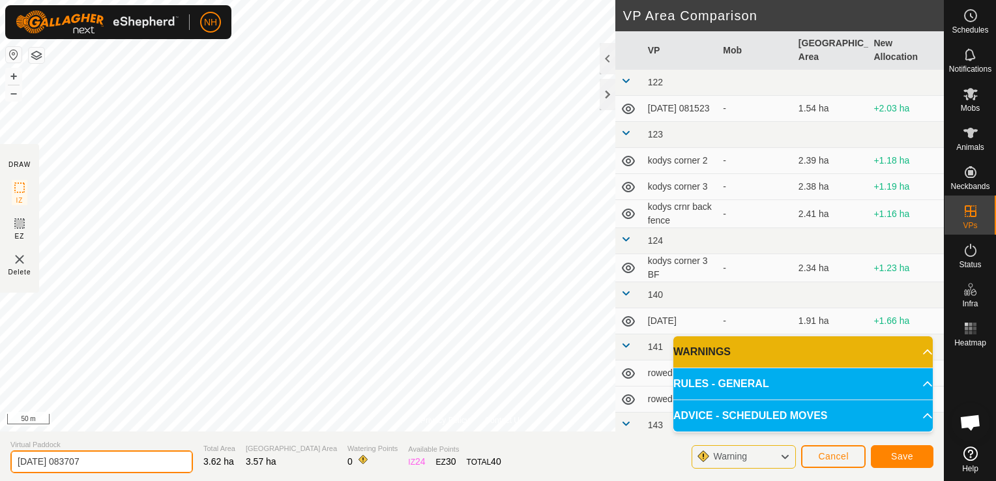
click at [162, 458] on input "[DATE] 083707" at bounding box center [101, 461] width 182 height 23
type input "2"
type input "[PERSON_NAME] 4th"
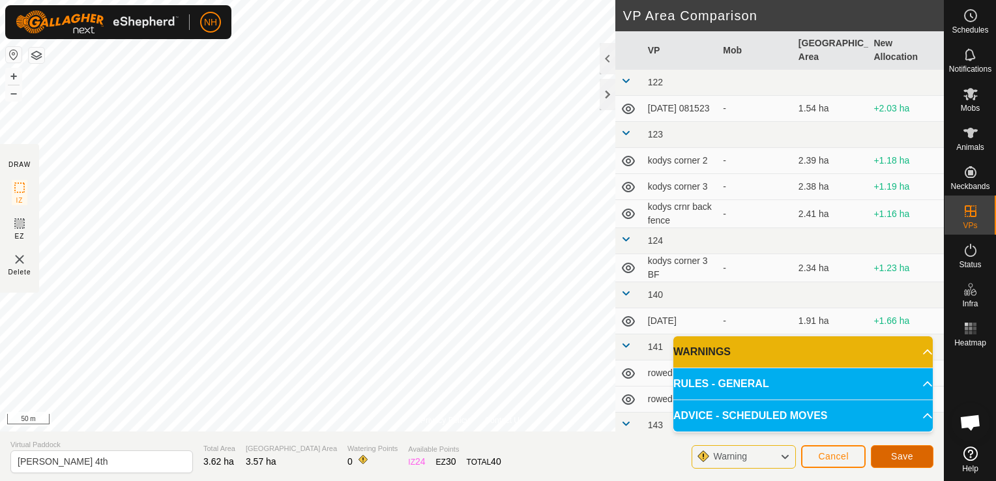
click at [897, 454] on span "Save" at bounding box center [902, 456] width 22 height 10
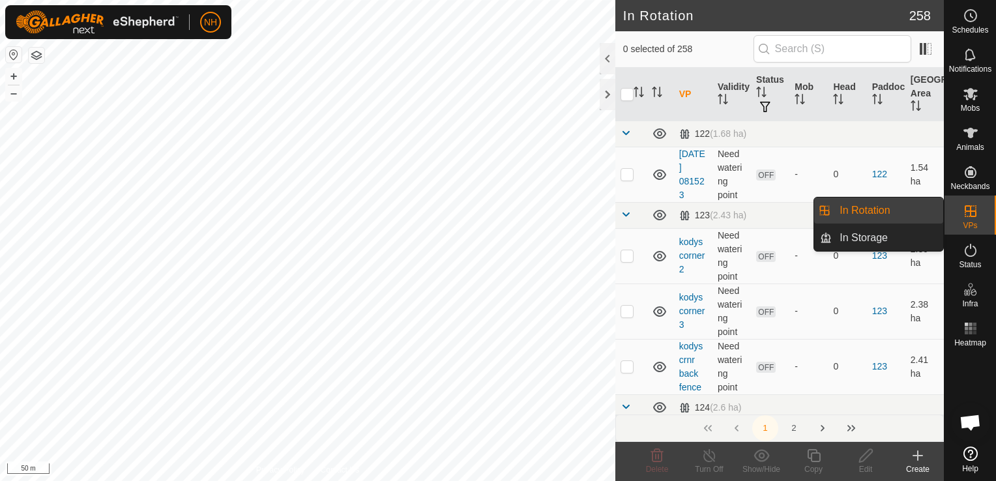
drag, startPoint x: 924, startPoint y: 216, endPoint x: 865, endPoint y: 212, distance: 59.5
click at [865, 212] on link "In Rotation" at bounding box center [887, 210] width 111 height 26
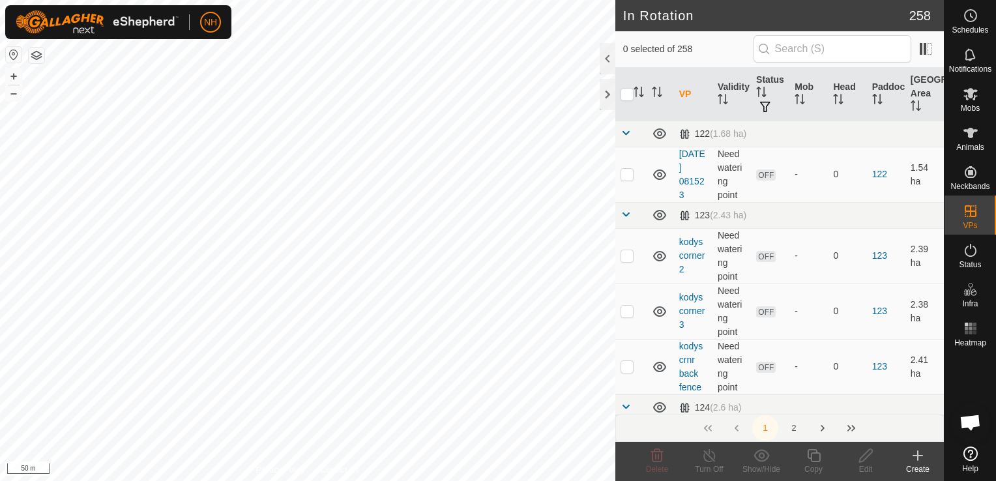
click at [918, 456] on icon at bounding box center [917, 456] width 9 height 0
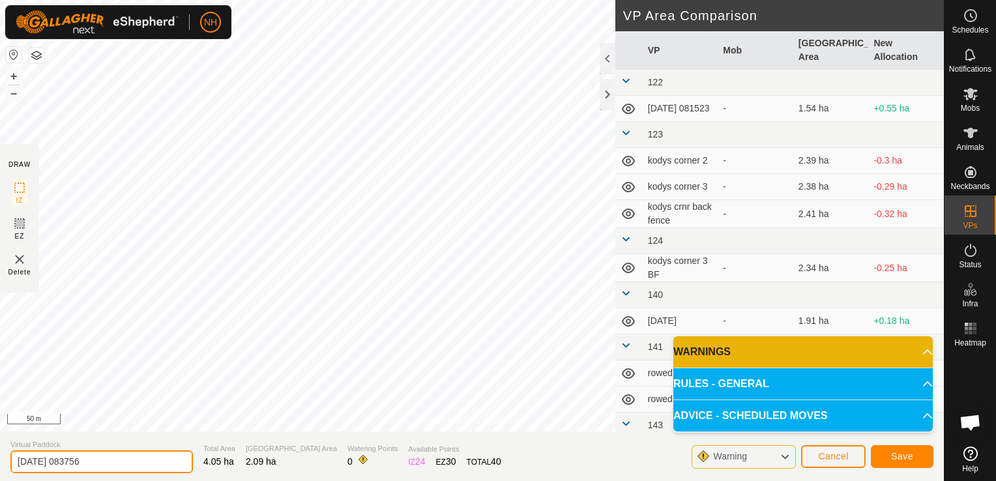
click at [110, 462] on input "[DATE] 083756" at bounding box center [101, 461] width 182 height 23
type input "2"
type input "ians5th"
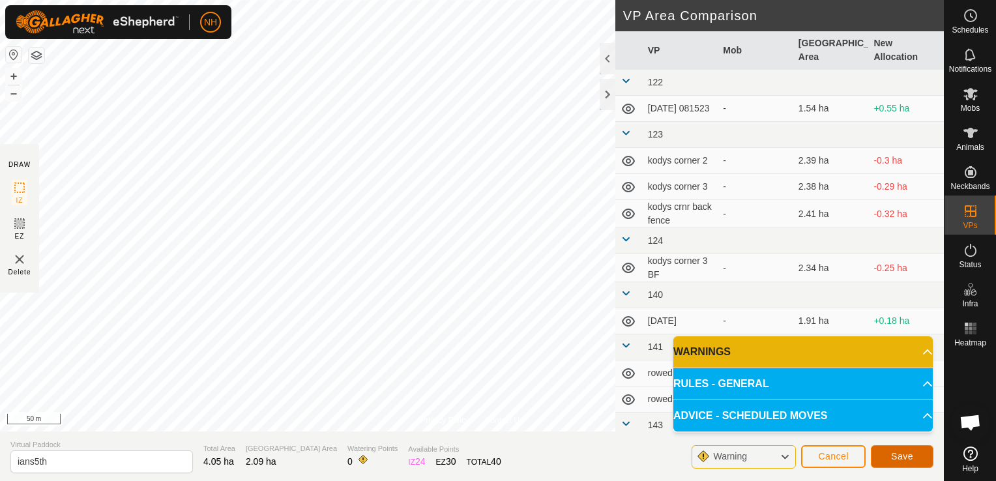
click at [913, 452] on button "Save" at bounding box center [902, 456] width 63 height 23
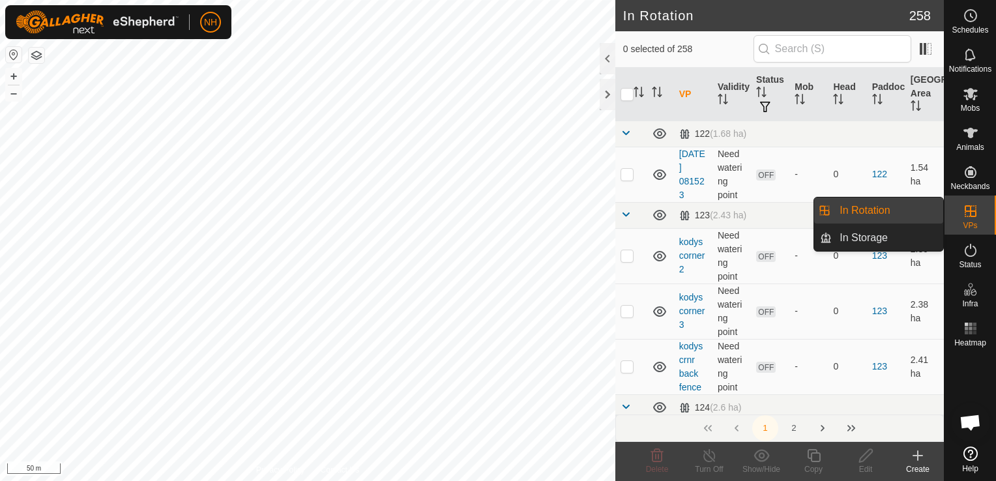
click at [876, 212] on link "In Rotation" at bounding box center [887, 210] width 111 height 26
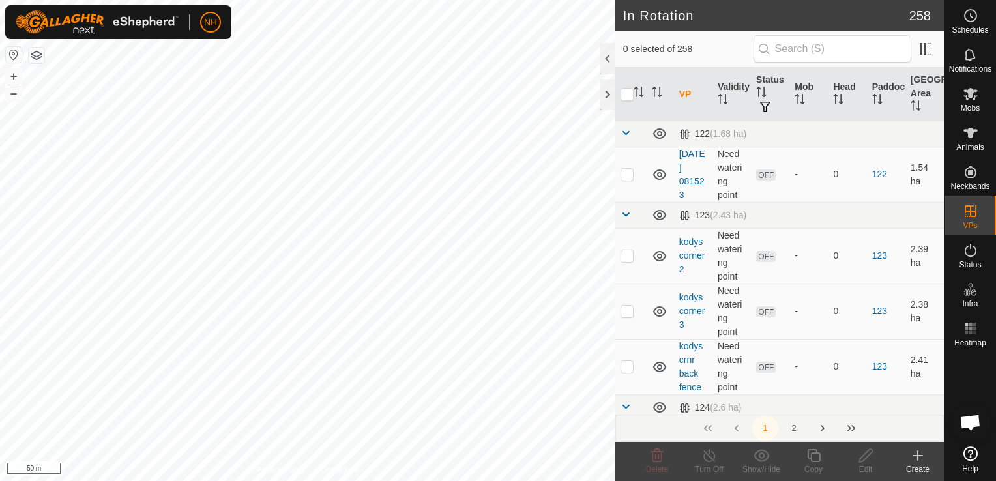
click at [915, 456] on icon at bounding box center [917, 456] width 9 height 0
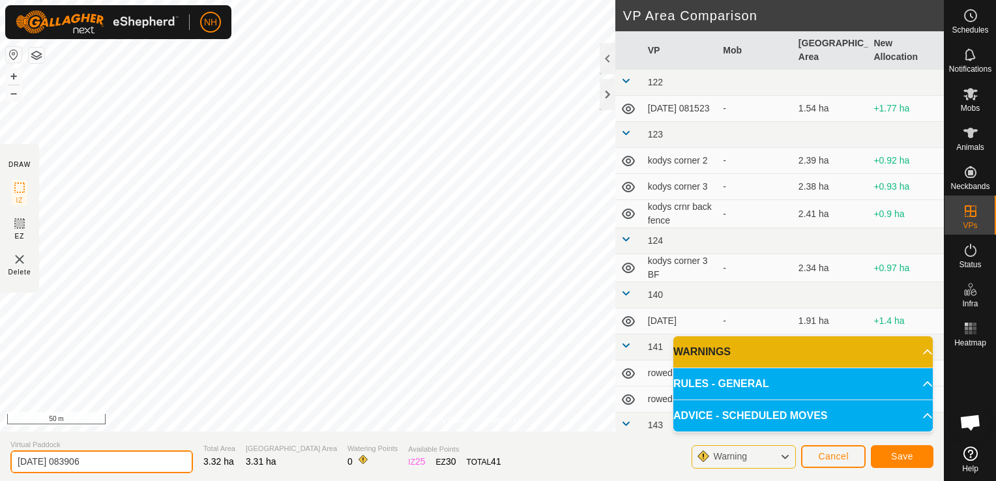
drag, startPoint x: 141, startPoint y: 461, endPoint x: 139, endPoint y: 446, distance: 14.4
click at [139, 459] on input "[DATE] 083906" at bounding box center [101, 461] width 182 height 23
type input "2"
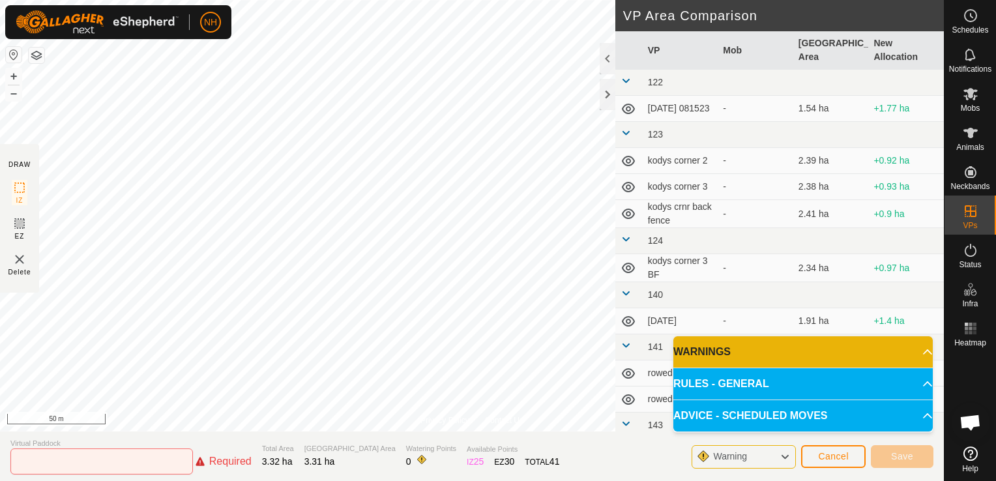
click at [139, 446] on span "Virtual Paddock" at bounding box center [130, 443] width 241 height 11
click at [93, 459] on input "text" at bounding box center [101, 461] width 182 height 26
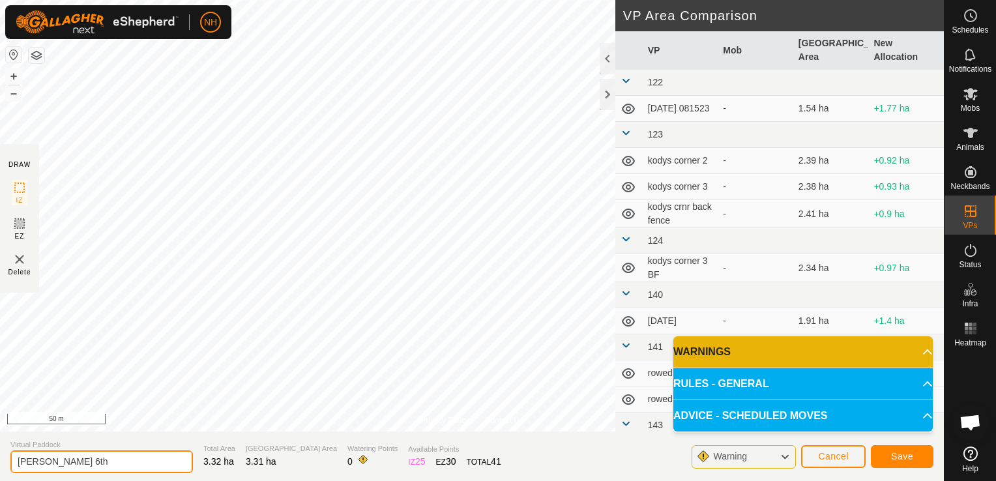
type input "[PERSON_NAME] 6th"
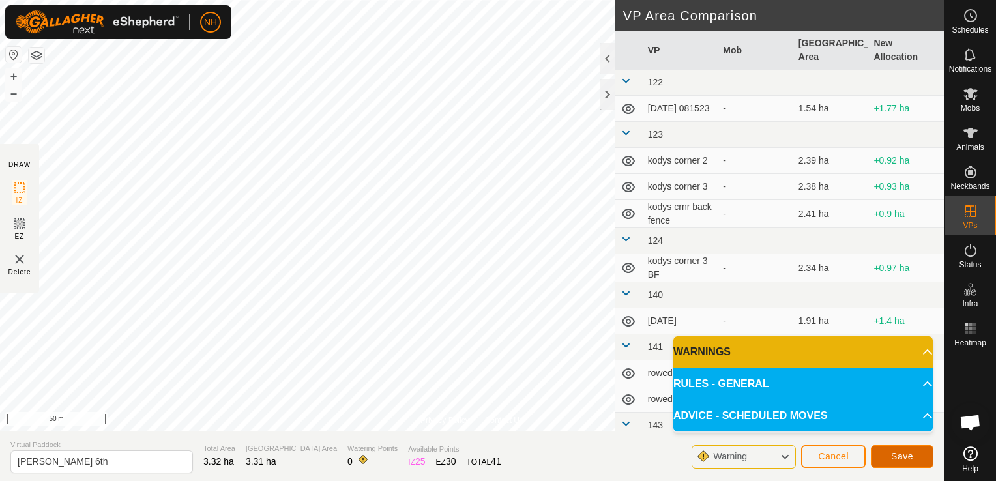
click at [897, 455] on span "Save" at bounding box center [902, 456] width 22 height 10
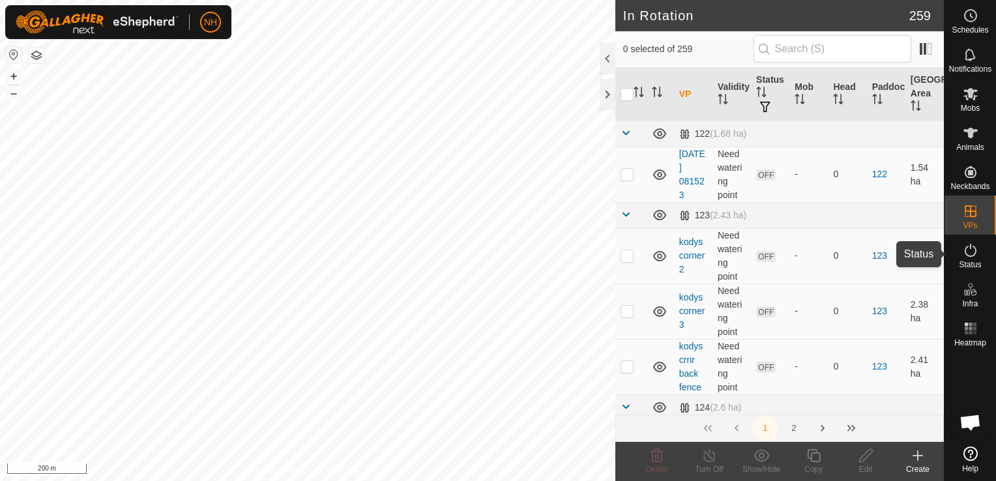
click at [969, 259] on es-activation-svg-icon at bounding box center [970, 250] width 23 height 21
click at [966, 251] on icon at bounding box center [971, 250] width 16 height 16
